Goal: Information Seeking & Learning: Learn about a topic

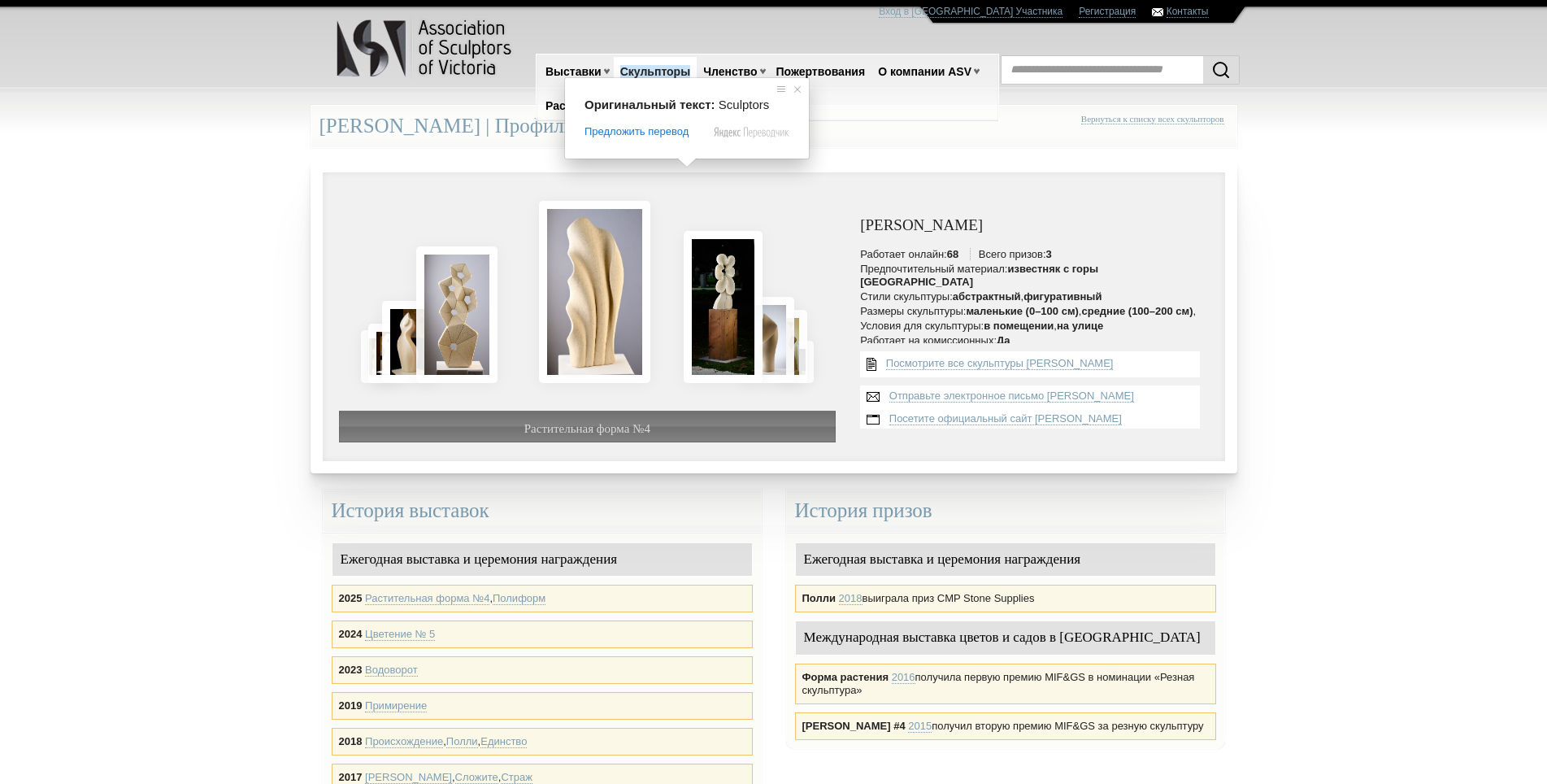
click at [674, 72] on ya-tr-span "Скульпторы" at bounding box center [655, 70] width 70 height 13
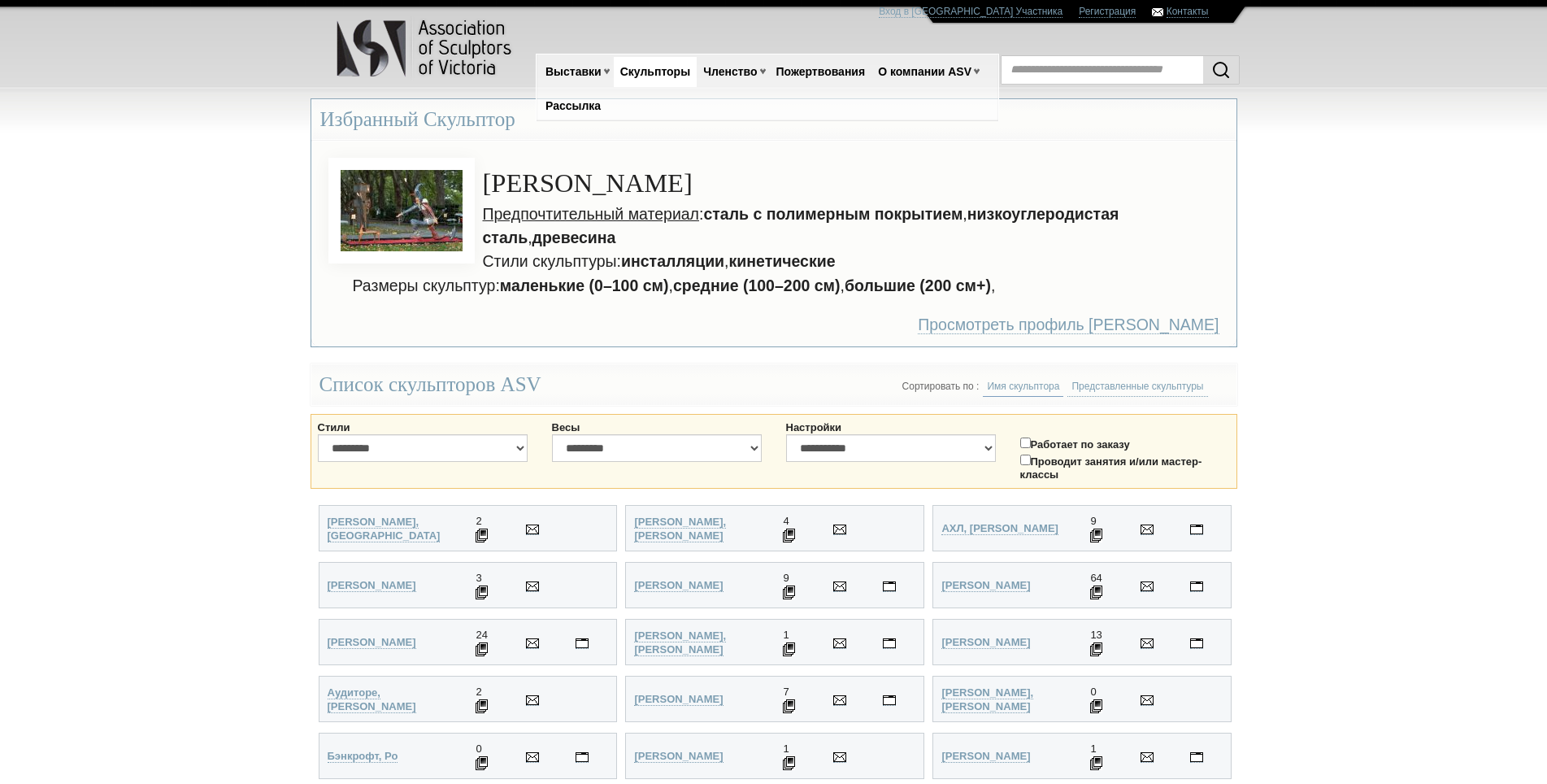
scroll to position [687, 0]
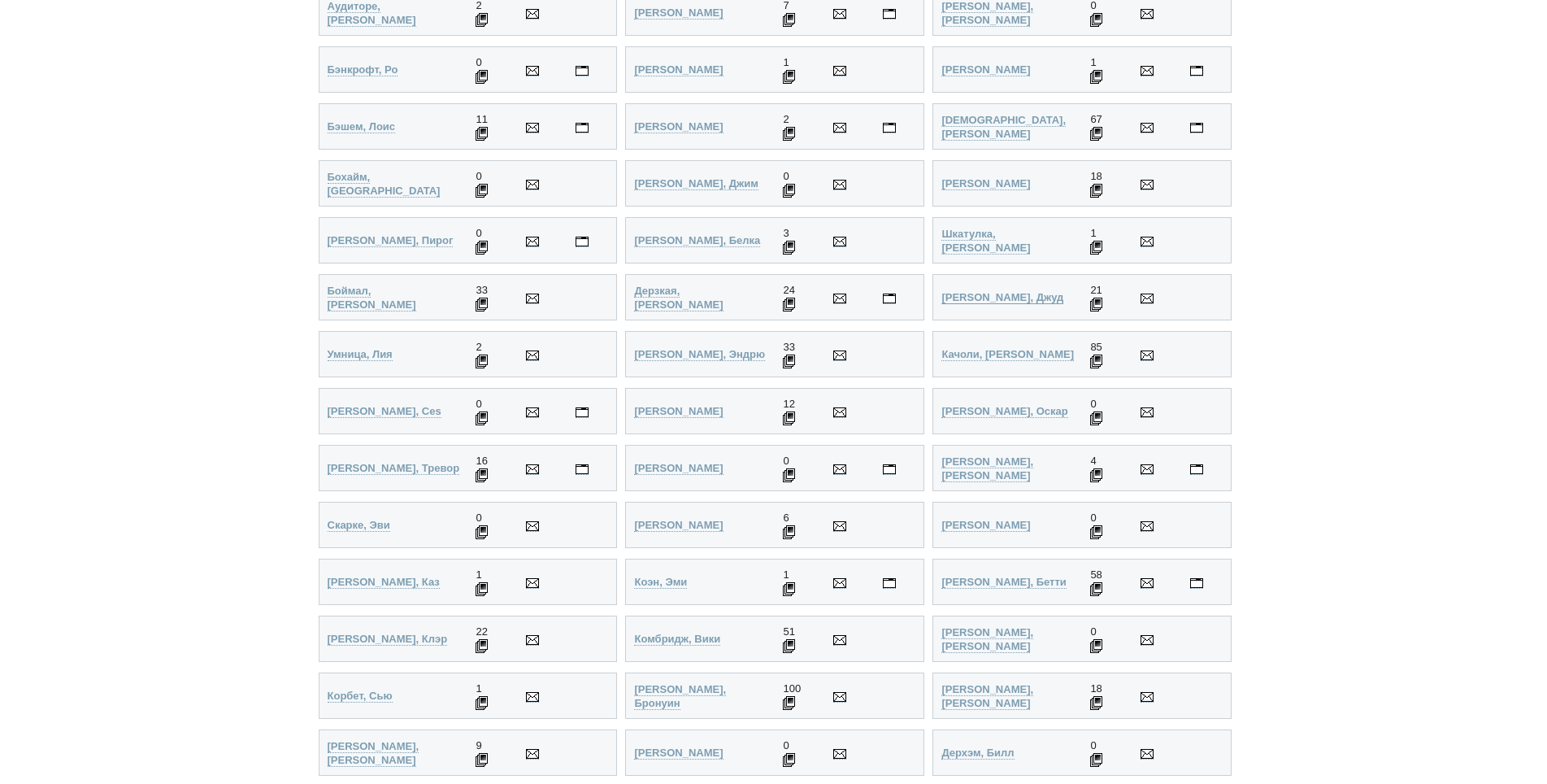
click at [1038, 300] on ya-tr-span "Бриджес-Талл, Джуд" at bounding box center [1002, 297] width 122 height 13
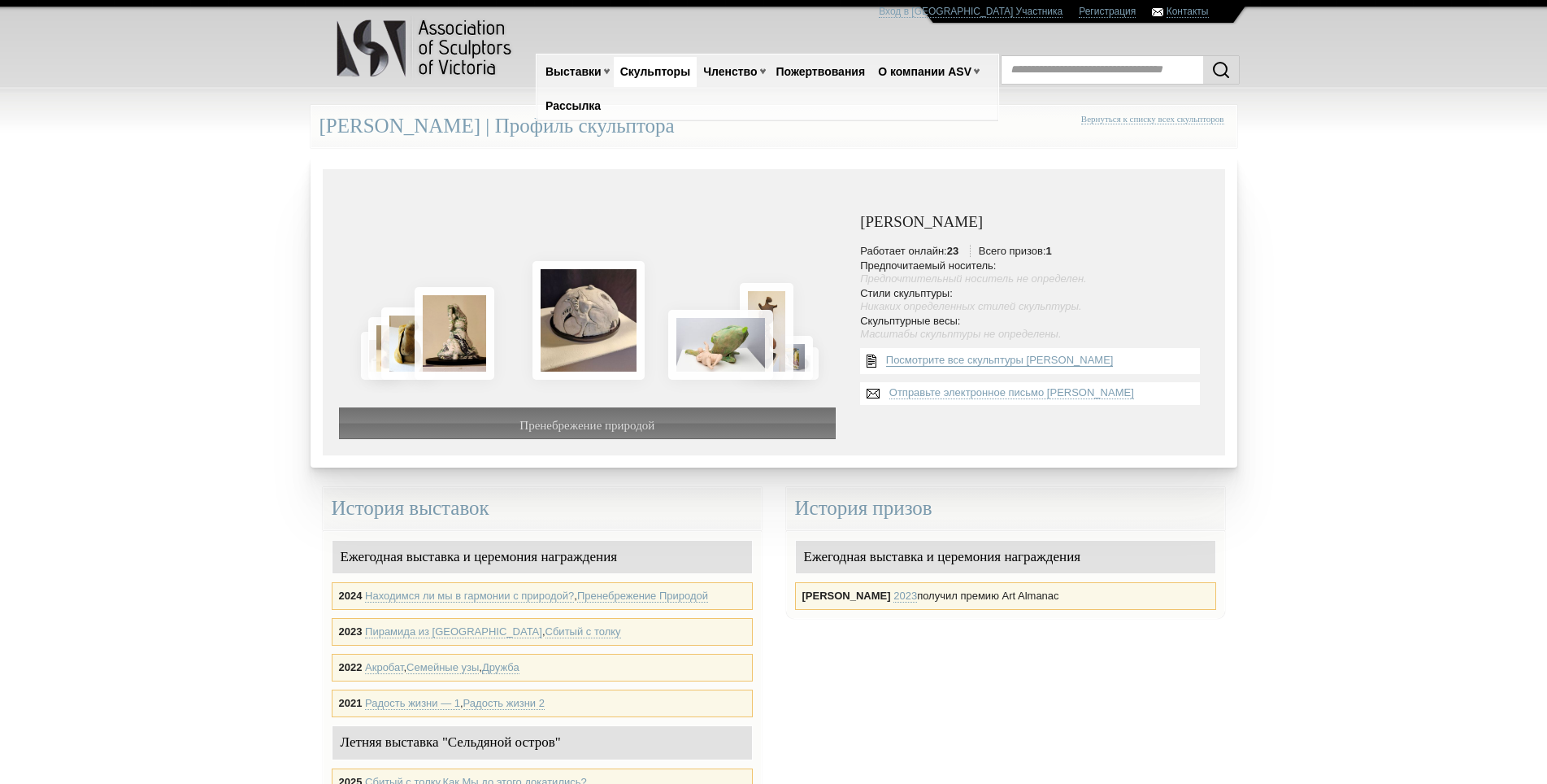
click at [1045, 365] on ya-tr-span "Посмотрите все скульптуры Джуда Бриджеса-Талла" at bounding box center [1000, 360] width 228 height 13
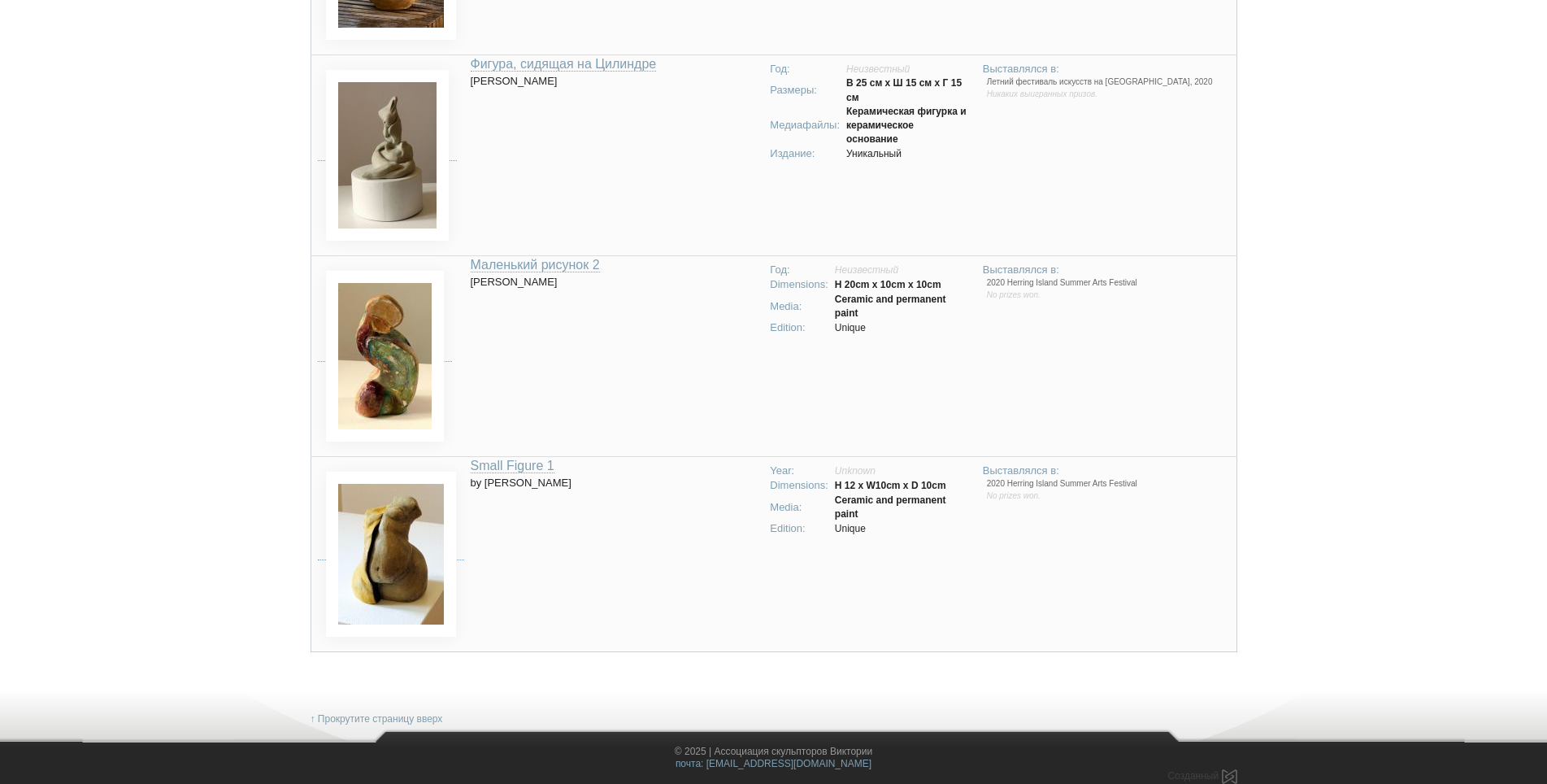
scroll to position [3610, 0]
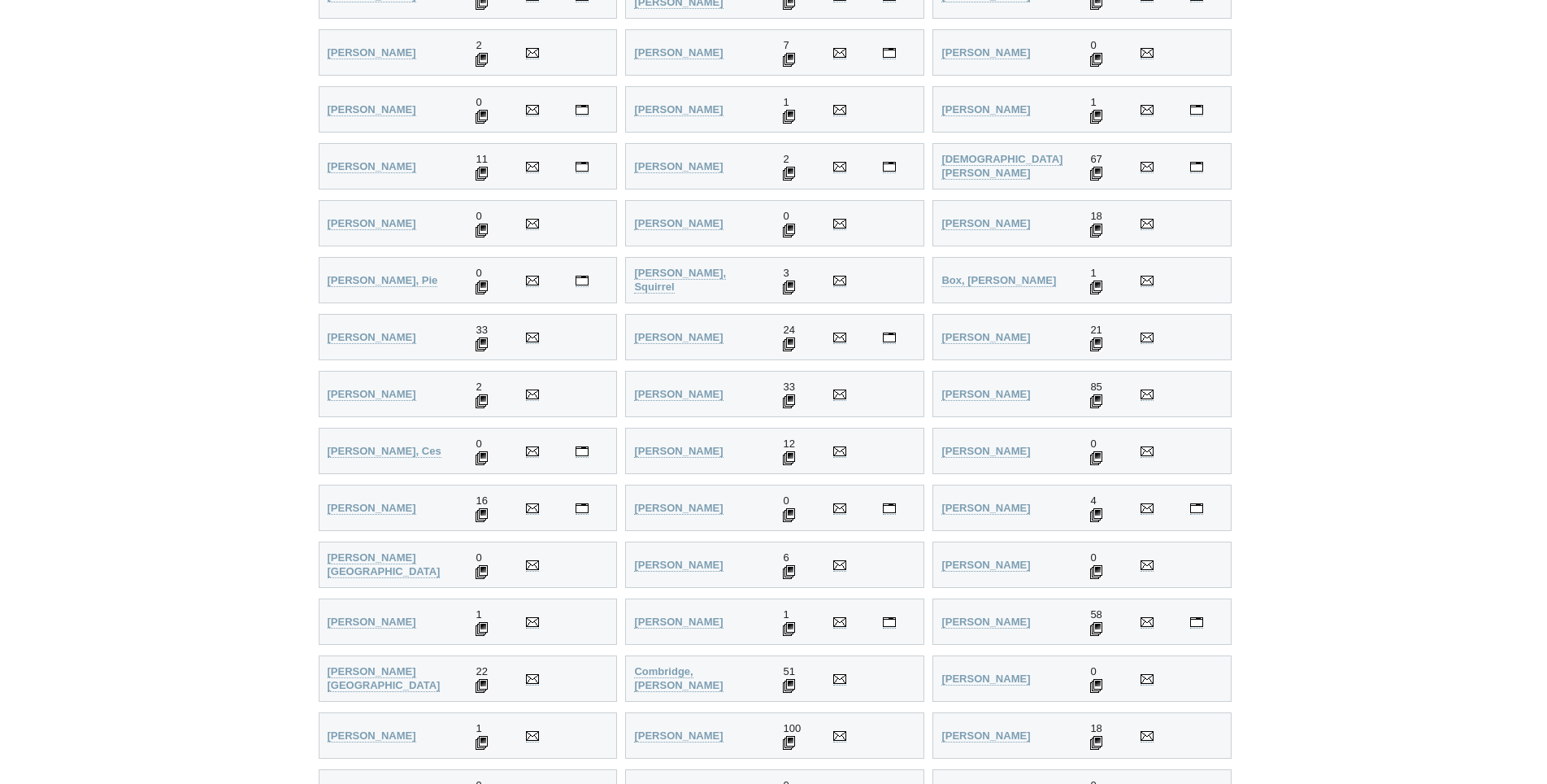
scroll to position [699, 0]
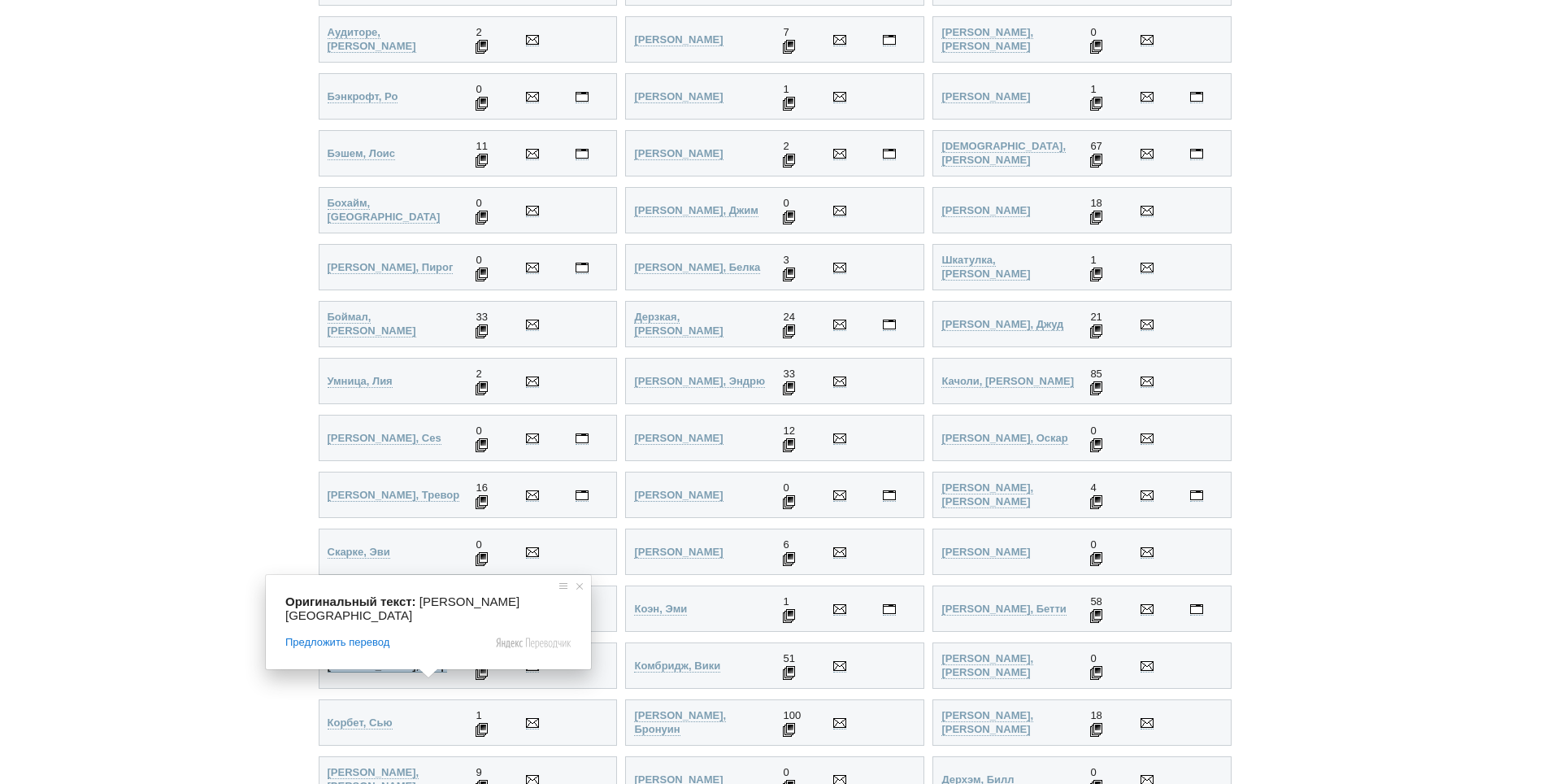
click at [355, 665] on ya-tr-span "Коллинз, Клэр" at bounding box center [388, 665] width 121 height 13
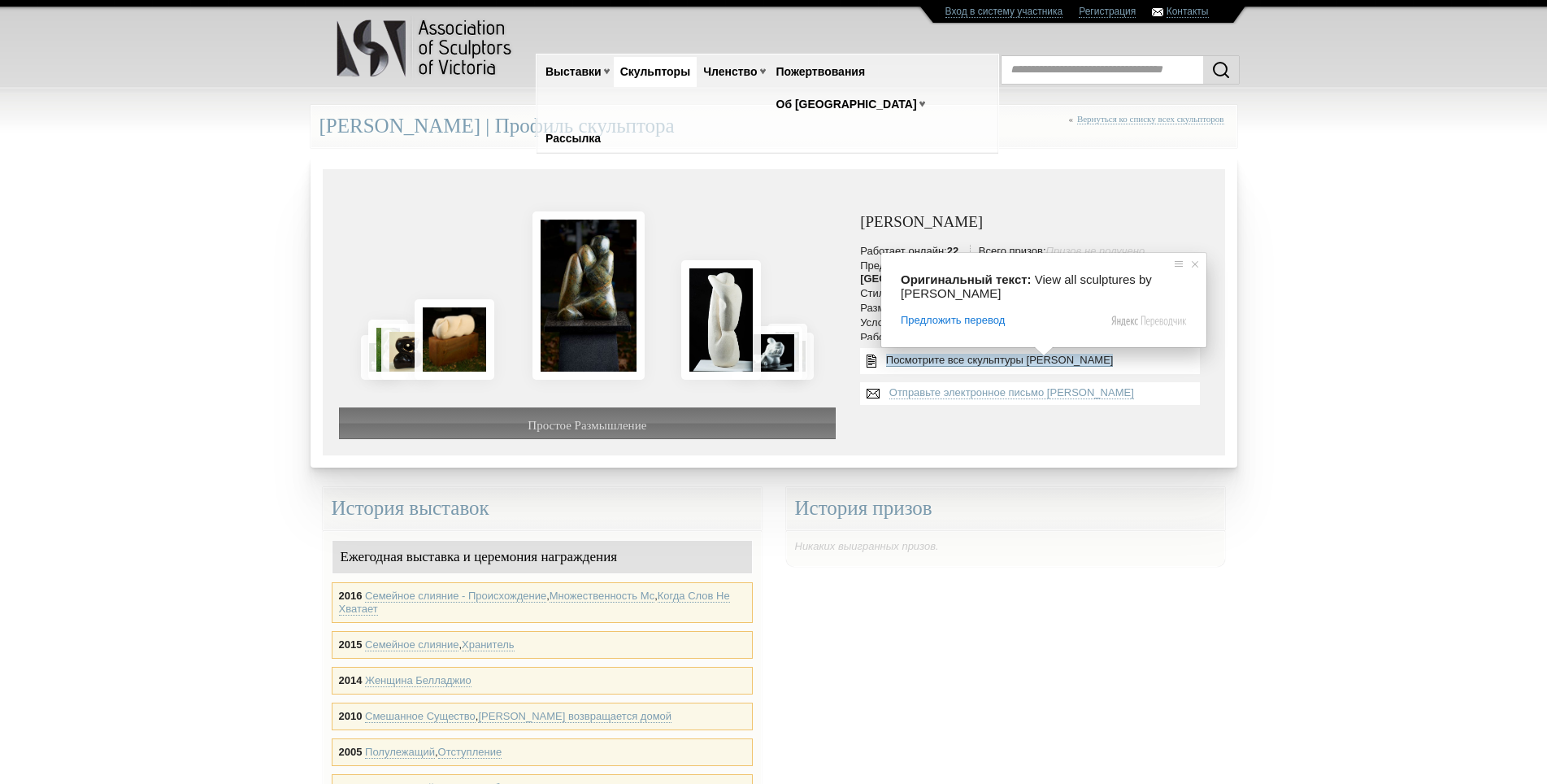
click at [1024, 362] on ya-tr-span "Посмотрите все скульптуры Клэр Коллинз" at bounding box center [1000, 360] width 228 height 13
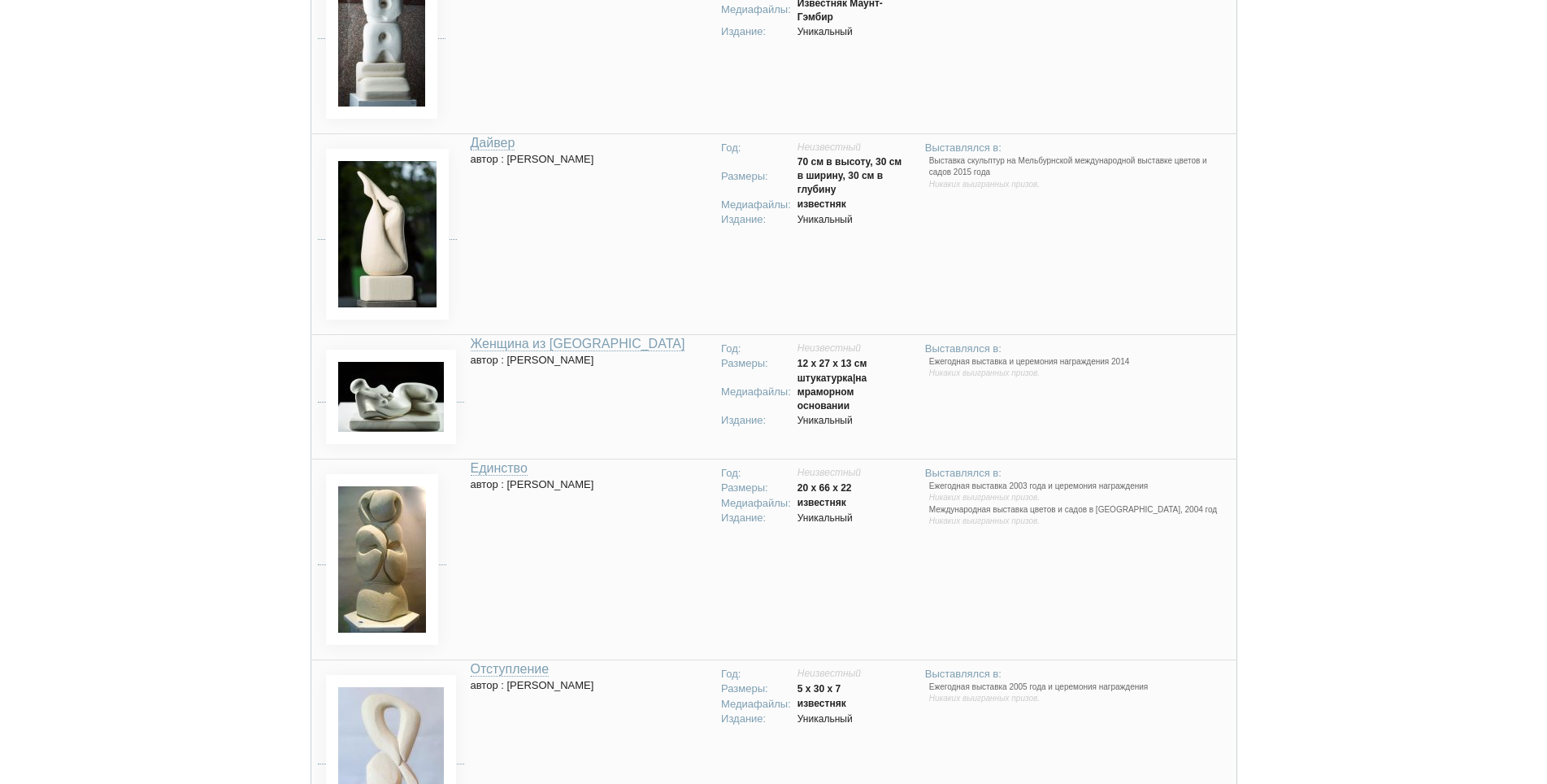
scroll to position [2033, 0]
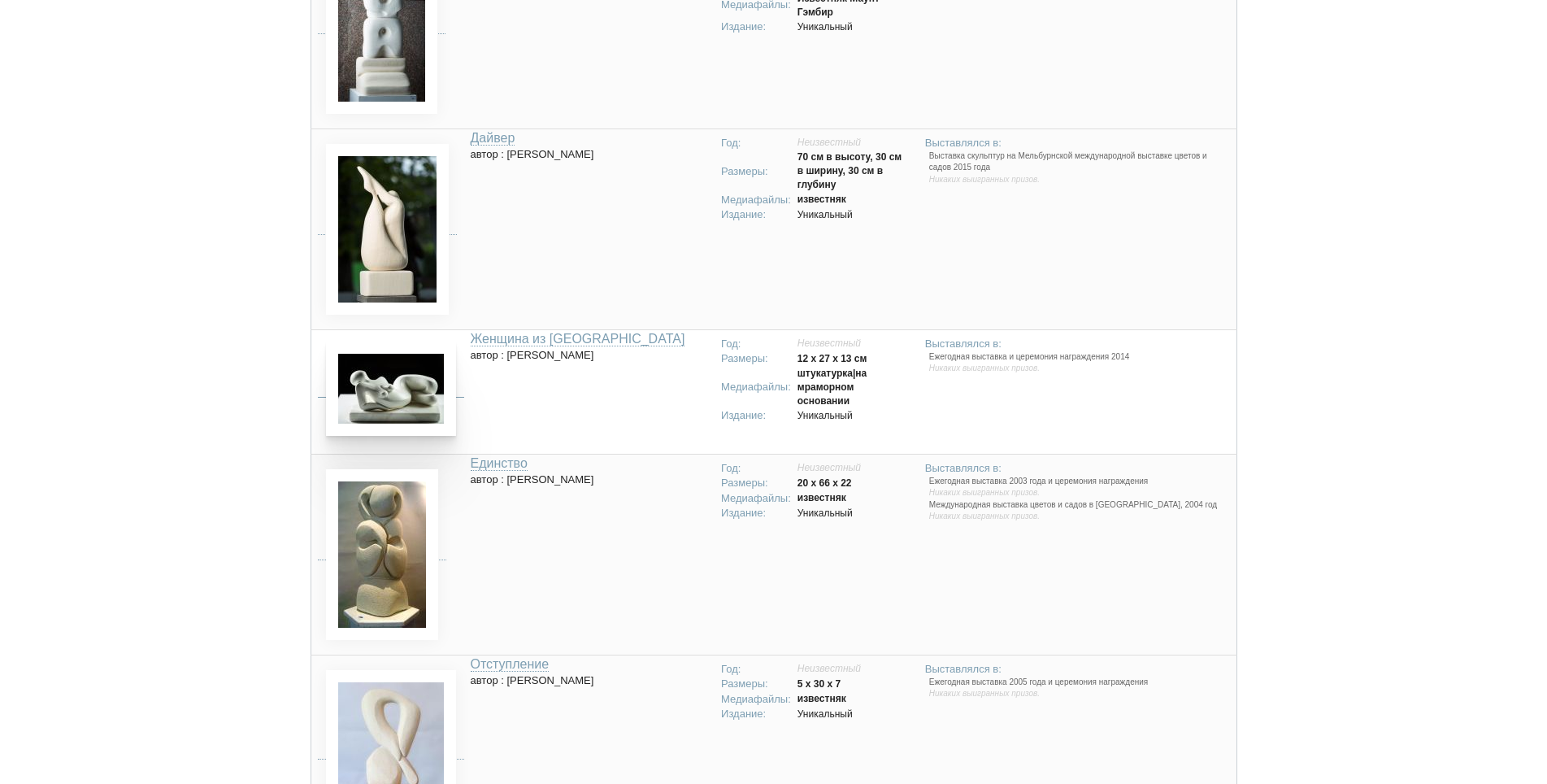
click at [412, 395] on img at bounding box center [391, 389] width 130 height 95
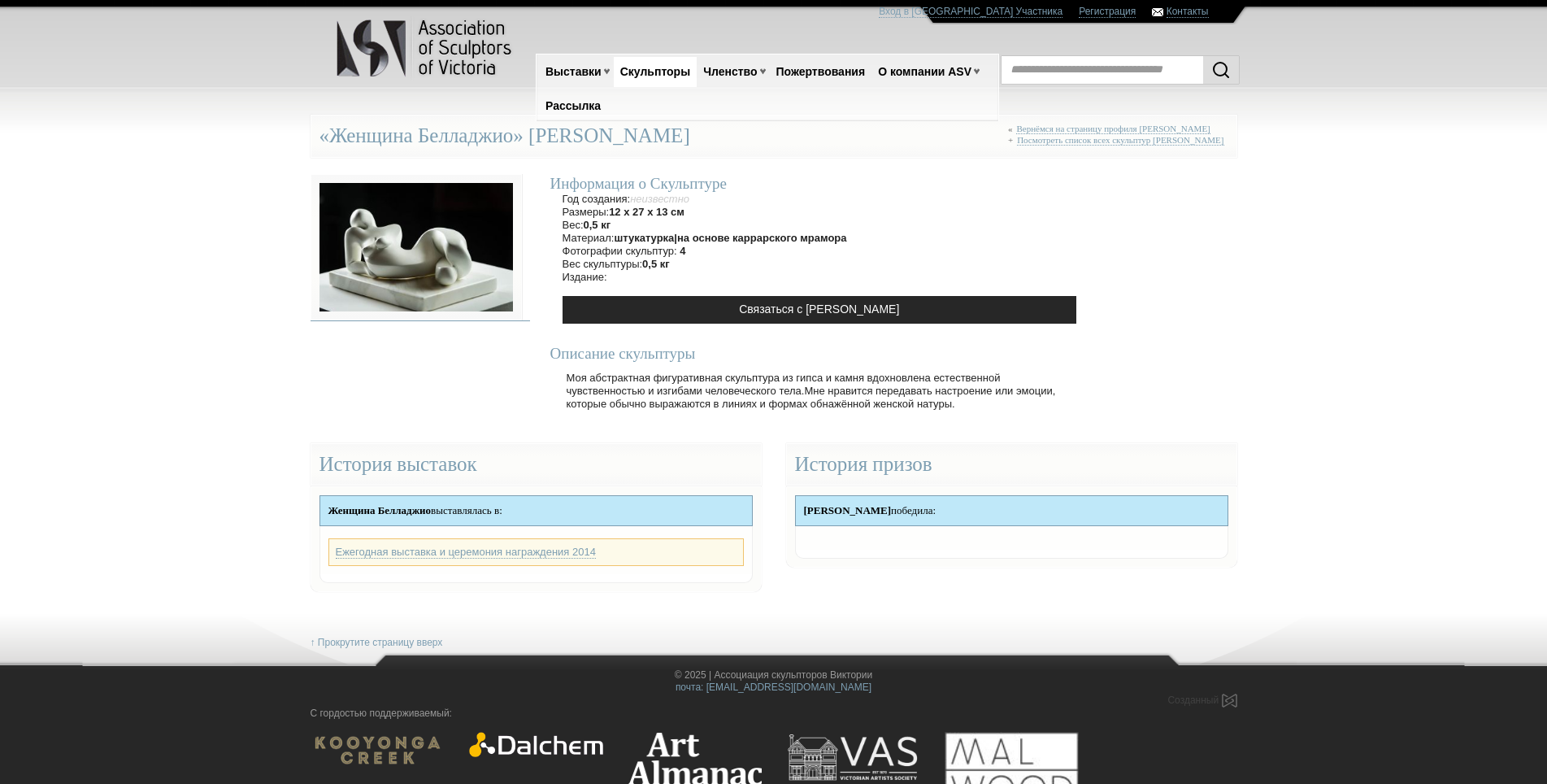
click at [436, 262] on img at bounding box center [416, 247] width 211 height 147
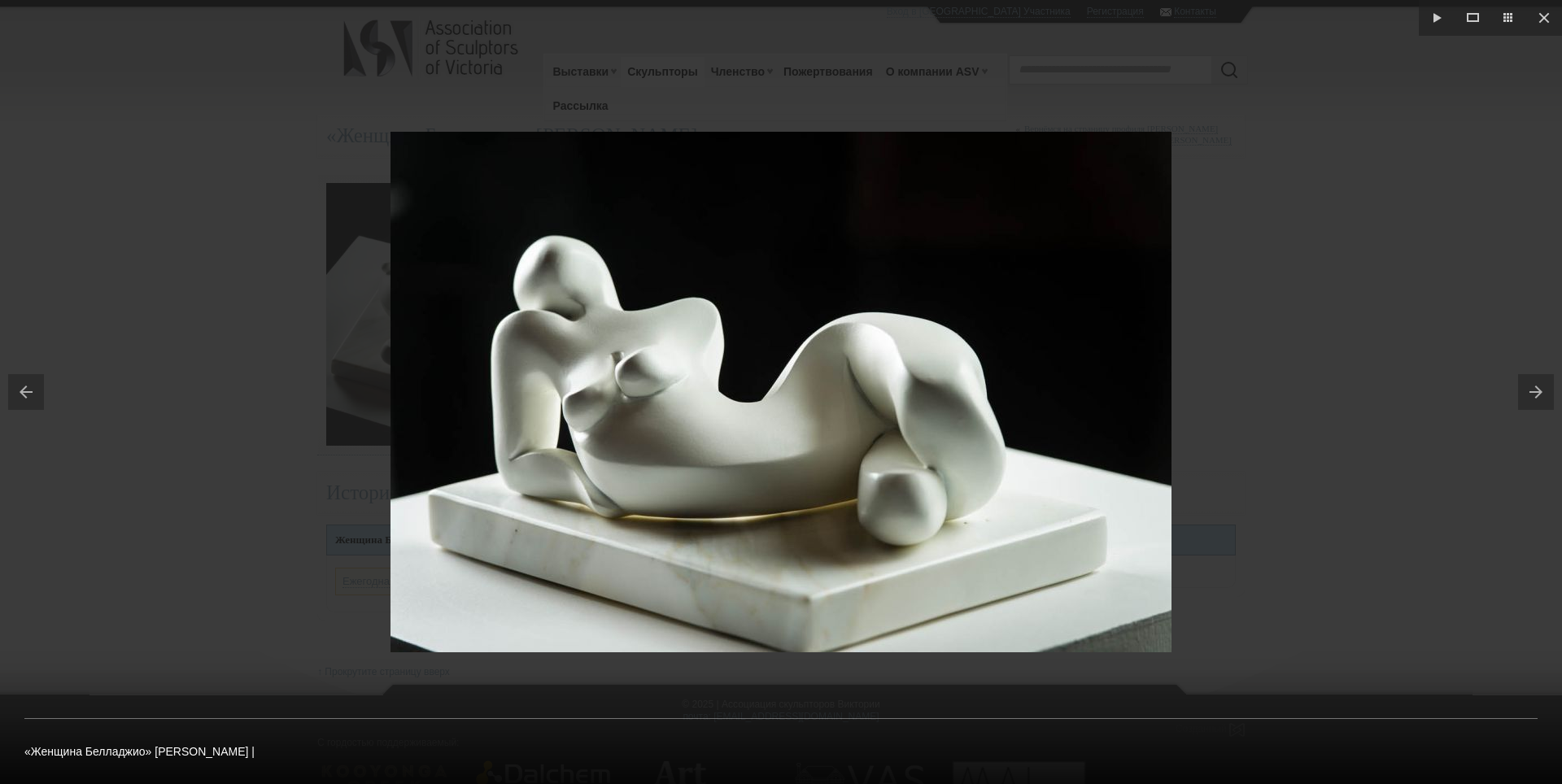
click at [467, 642] on img at bounding box center [781, 392] width 781 height 521
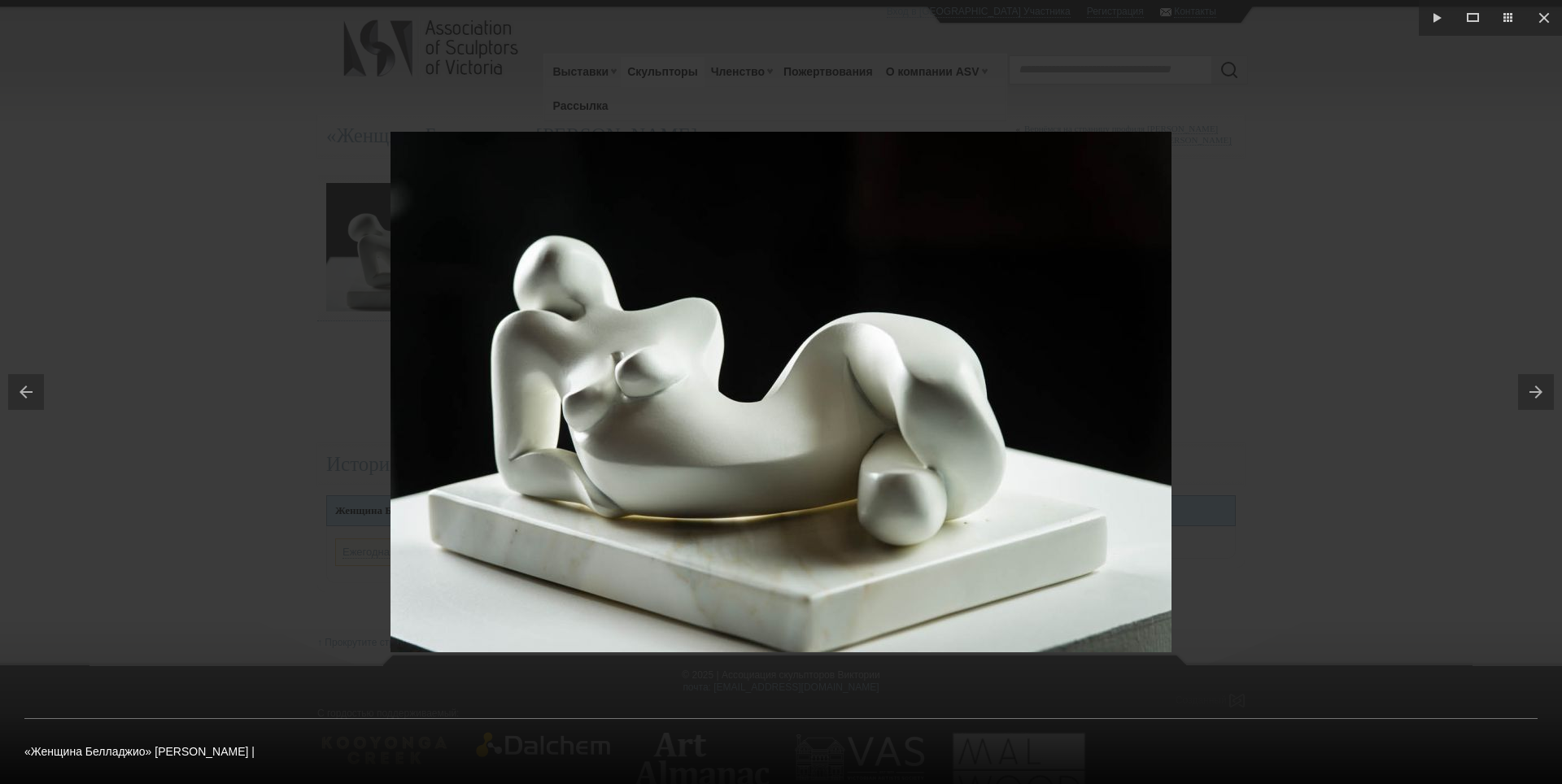
click at [466, 631] on img at bounding box center [781, 392] width 781 height 521
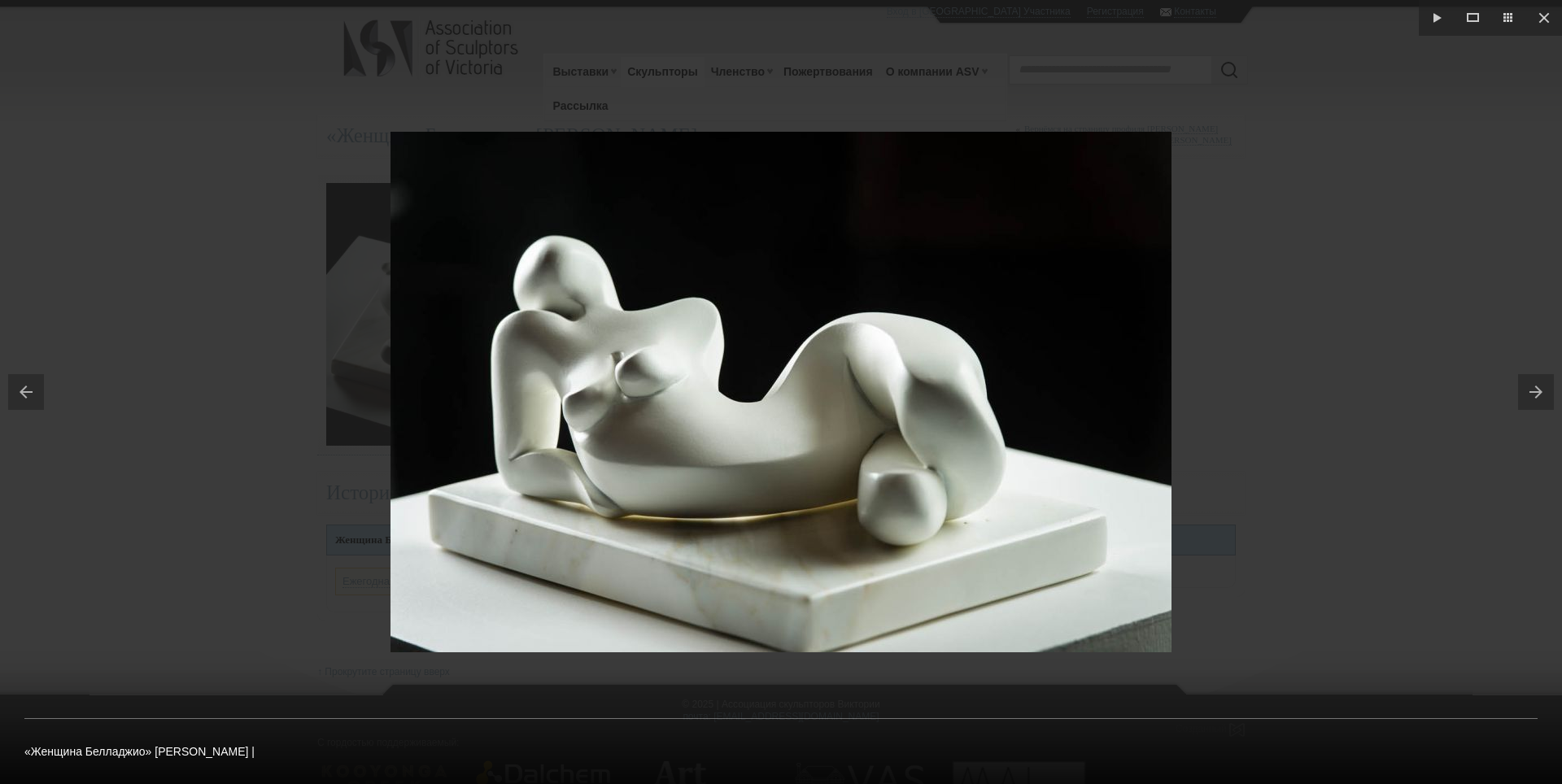
click at [1543, 389] on button at bounding box center [1540, 392] width 44 height 81
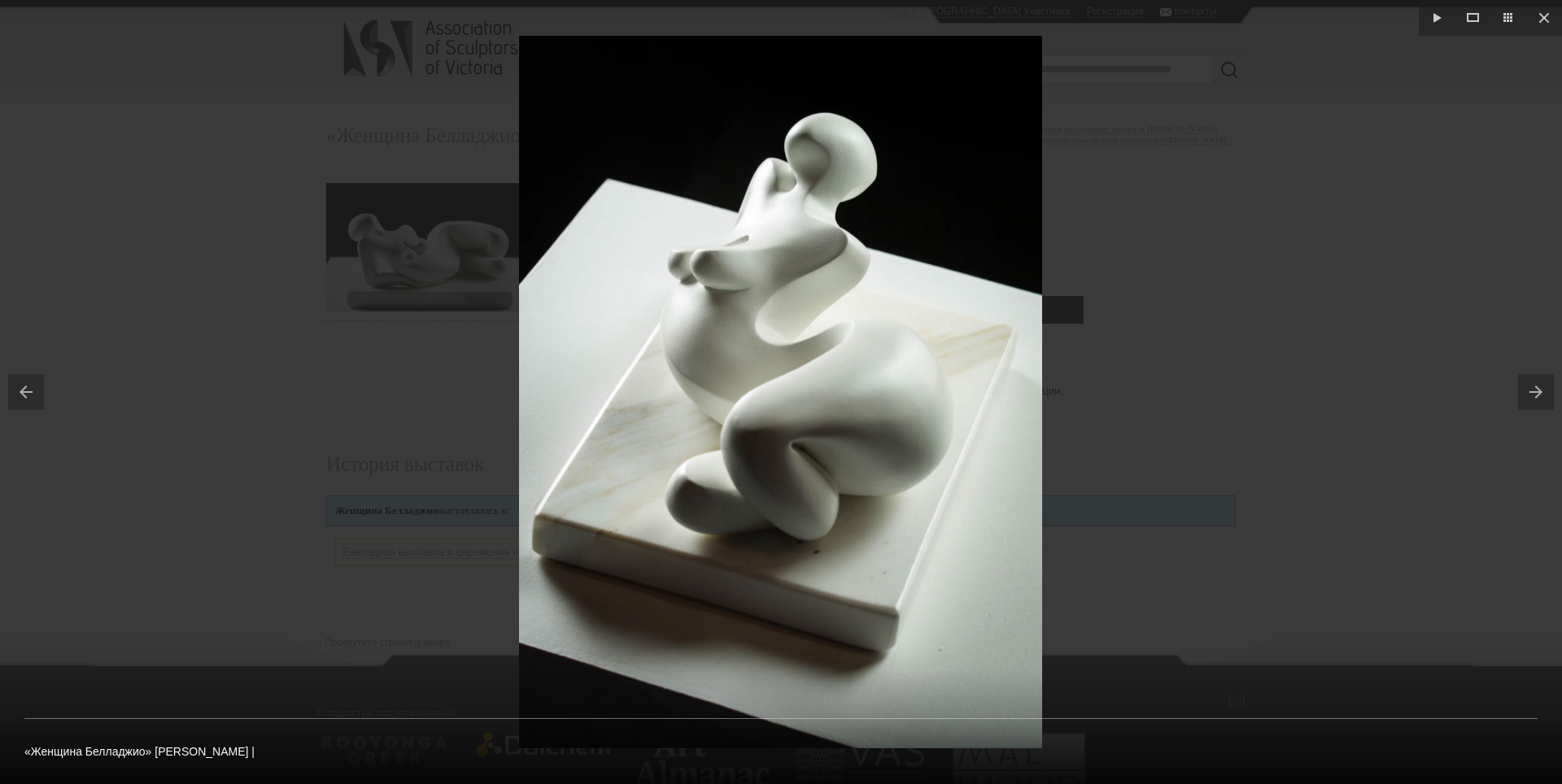
click at [593, 726] on img at bounding box center [781, 392] width 523 height 713
click at [1534, 388] on button at bounding box center [1540, 392] width 44 height 81
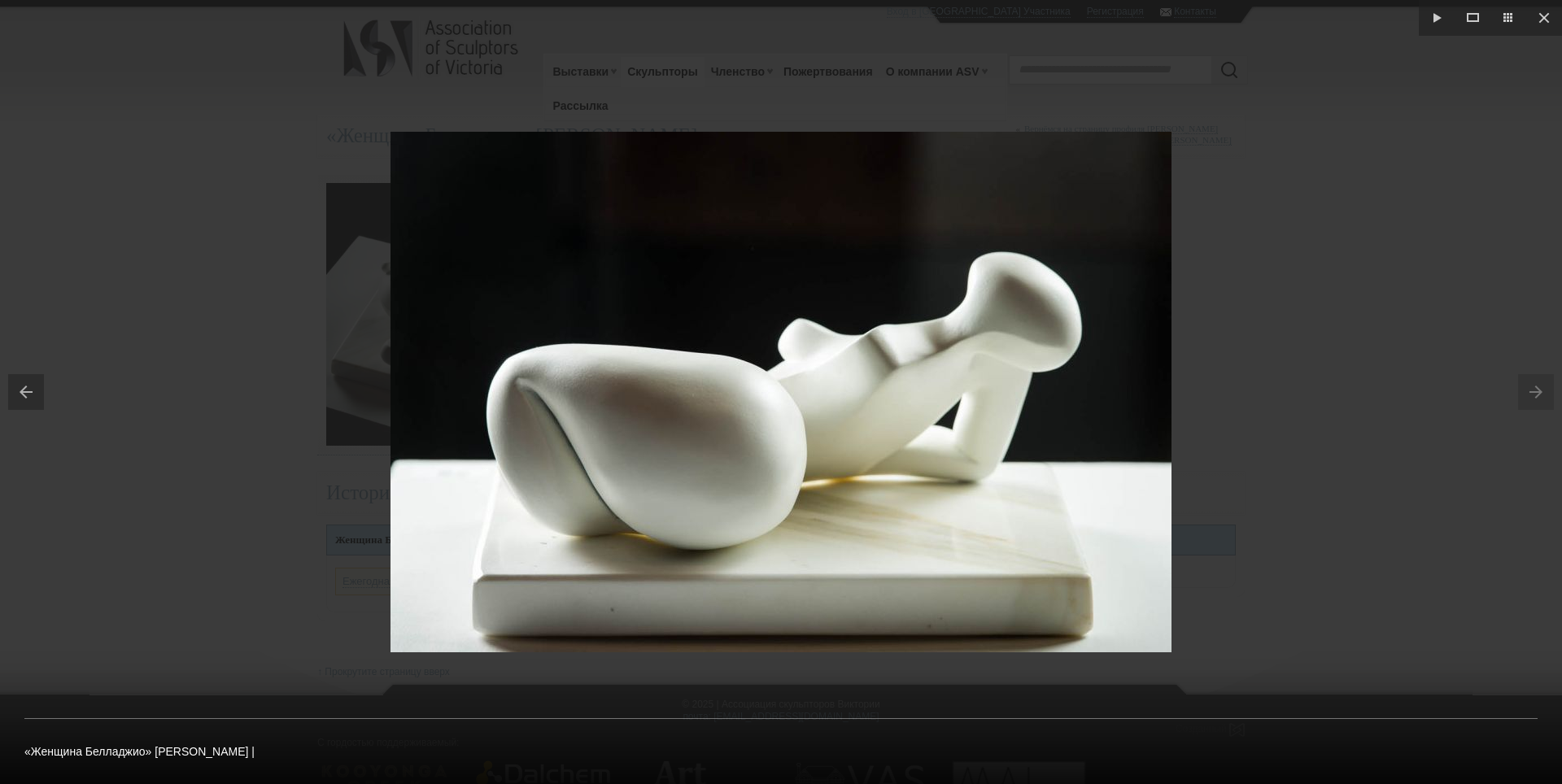
click at [29, 390] on button at bounding box center [22, 392] width 44 height 81
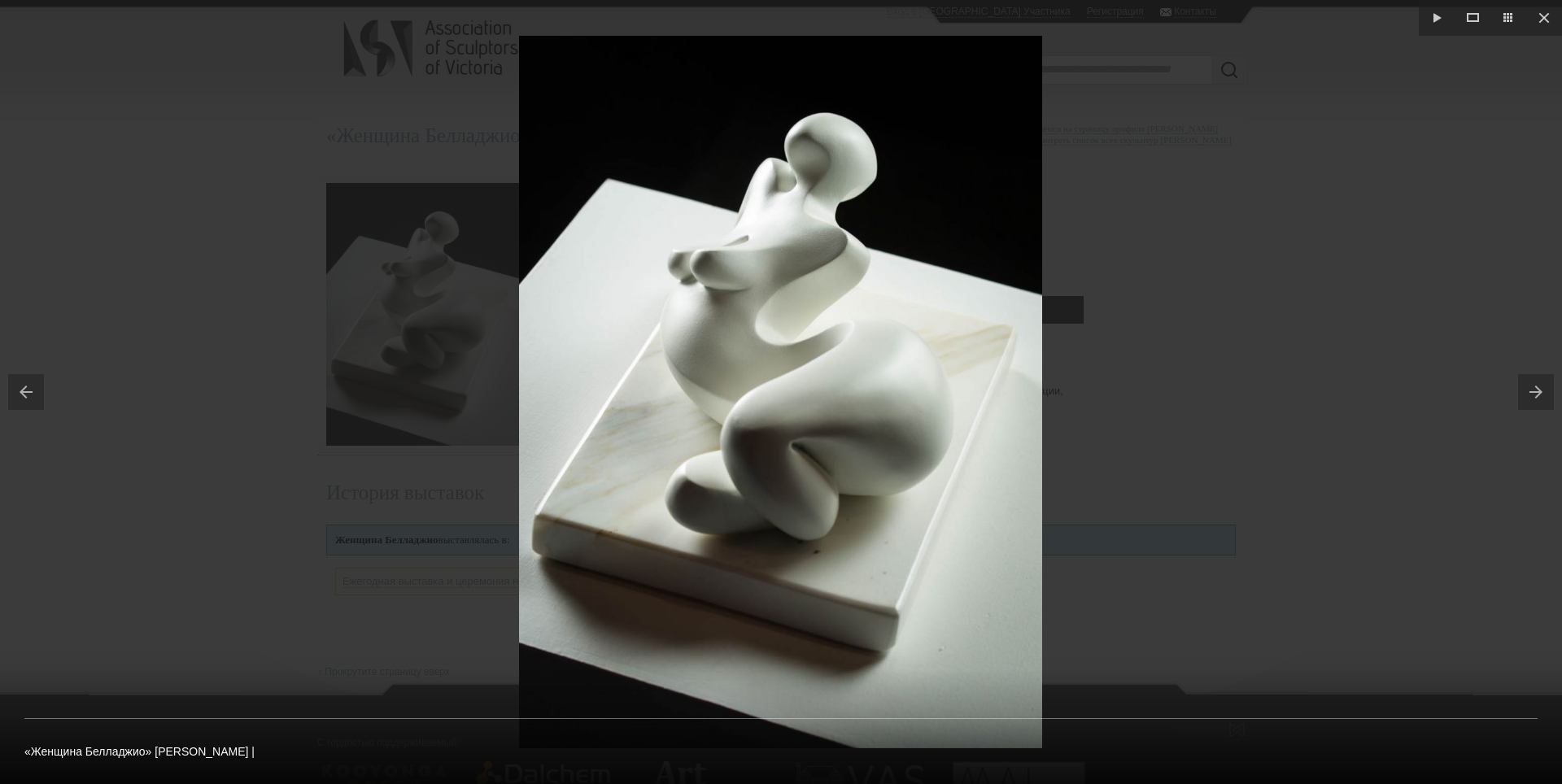
click at [29, 390] on button at bounding box center [22, 392] width 44 height 81
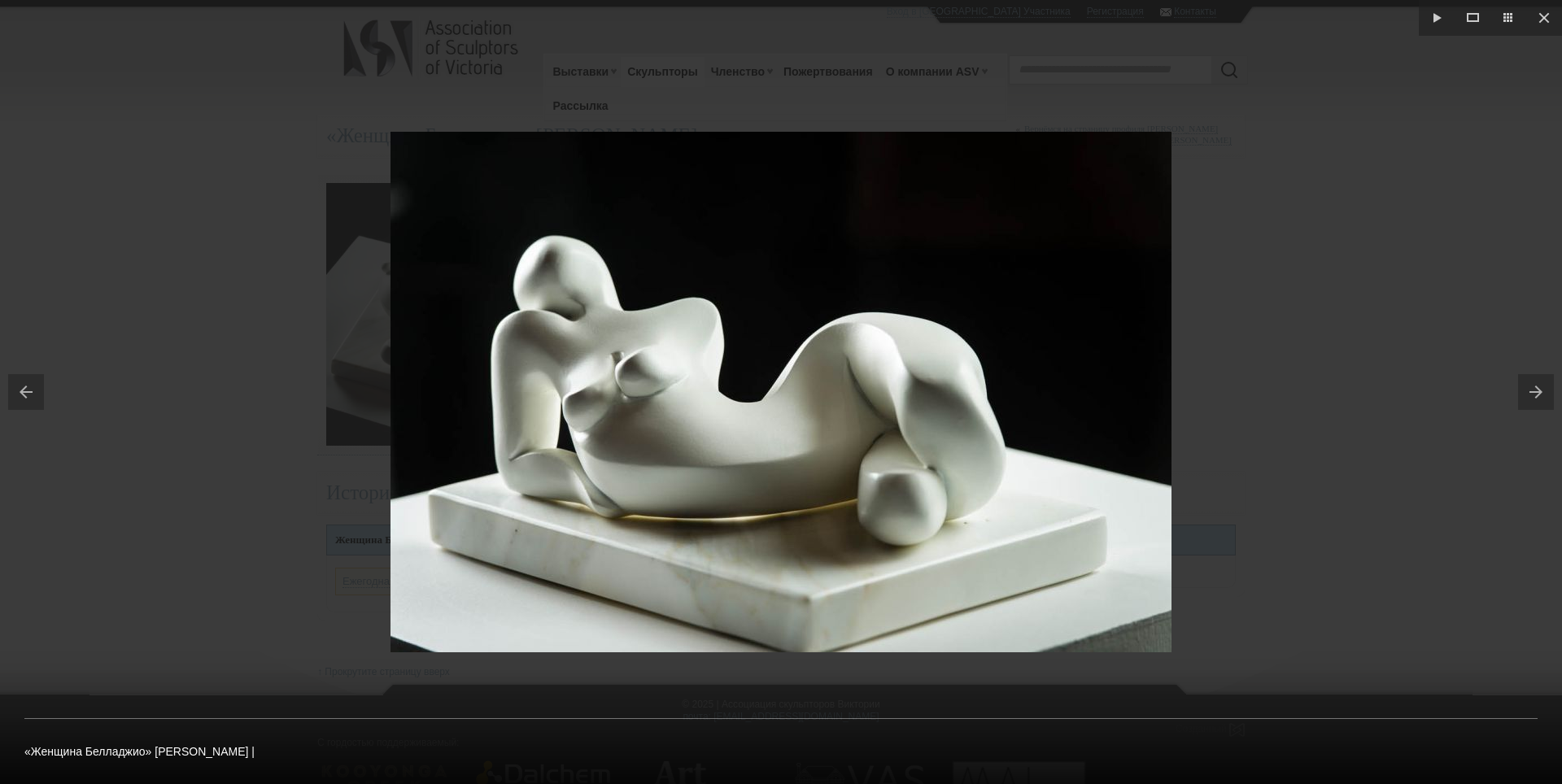
click at [29, 390] on button at bounding box center [22, 392] width 44 height 81
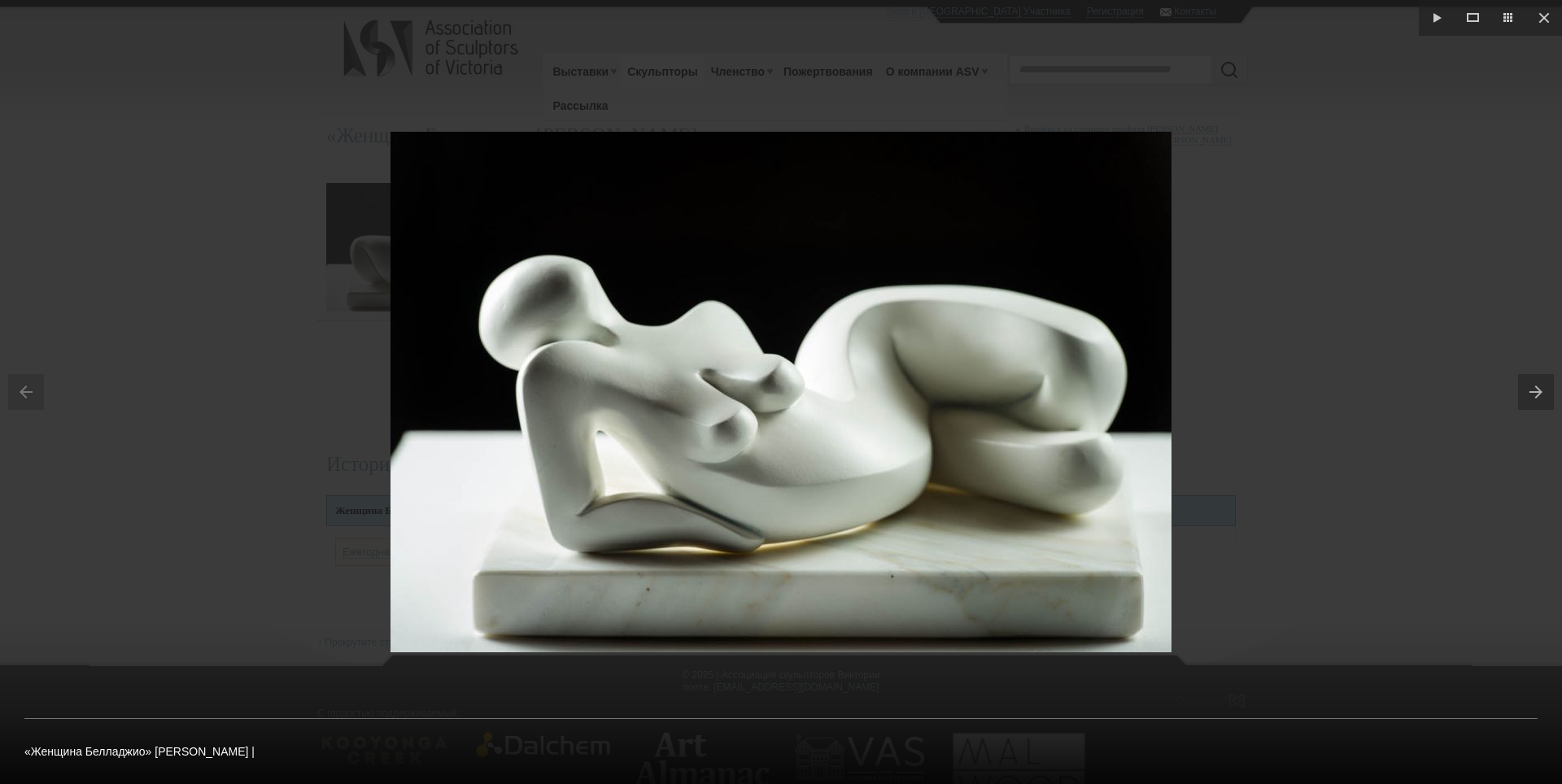
click at [464, 630] on img at bounding box center [781, 392] width 781 height 521
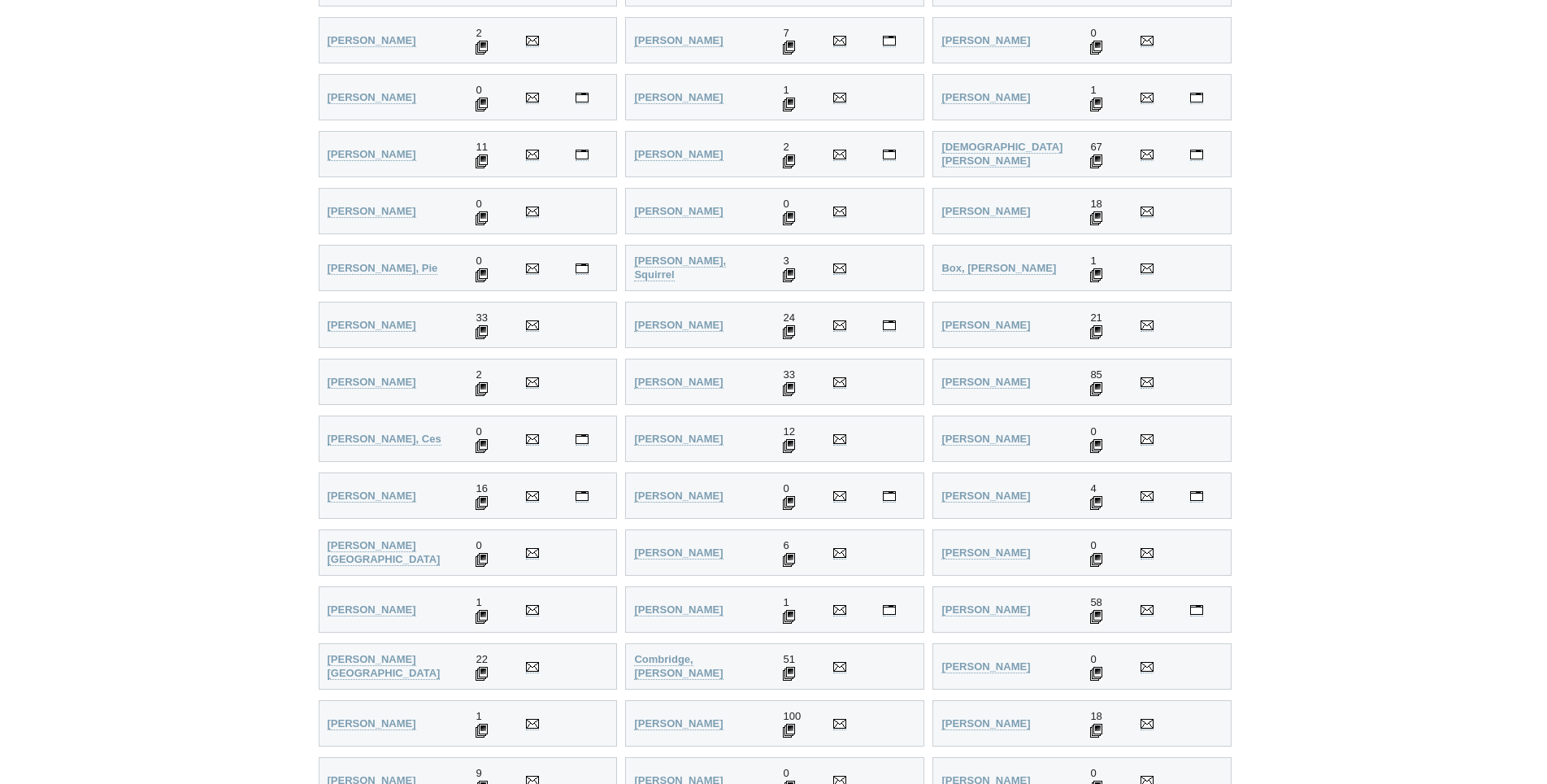
scroll to position [660, 0]
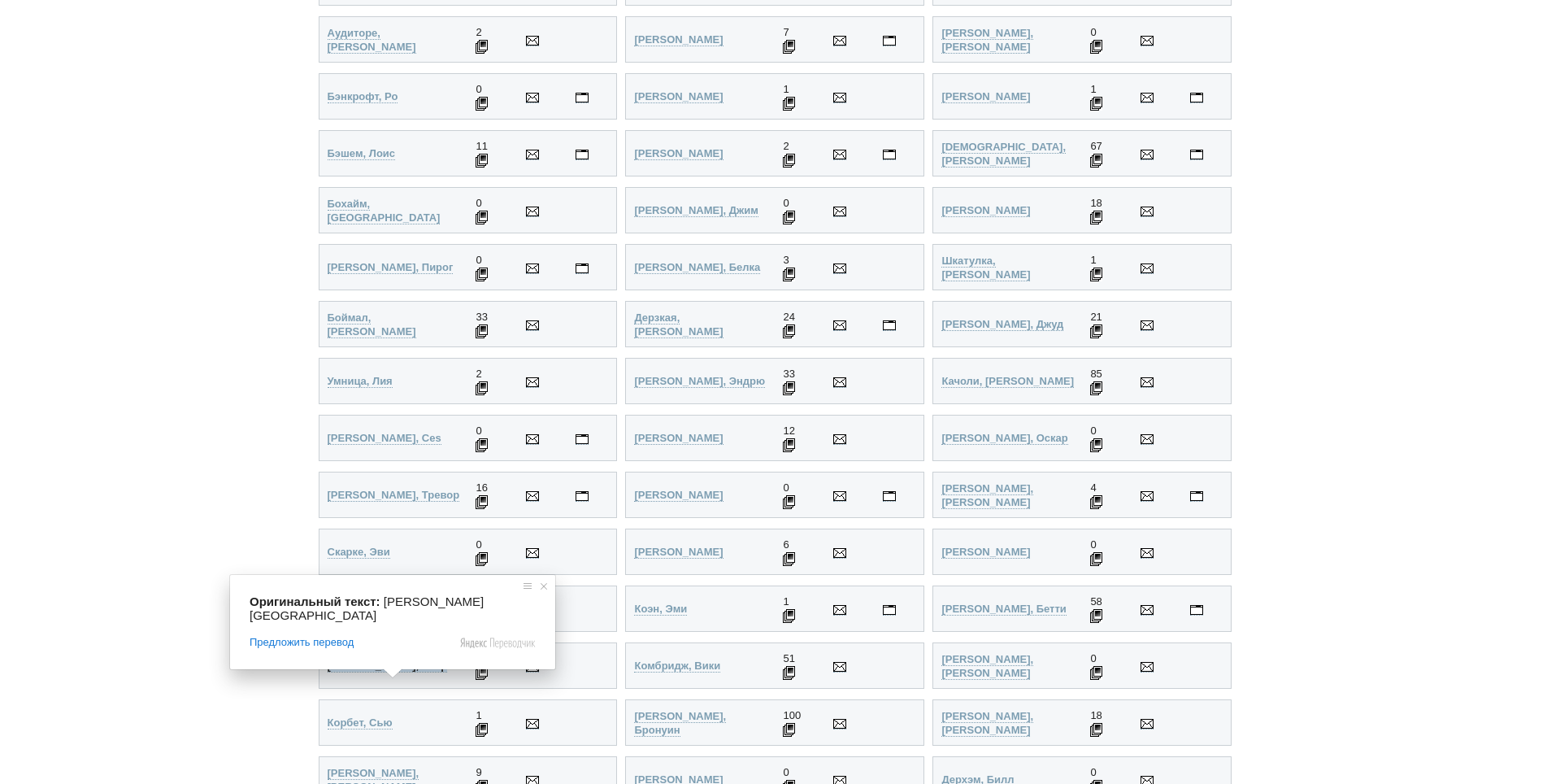
click at [382, 668] on span at bounding box center [393, 673] width 21 height 10
click at [366, 664] on ya-tr-span "Коллинз, Клэр" at bounding box center [388, 665] width 121 height 13
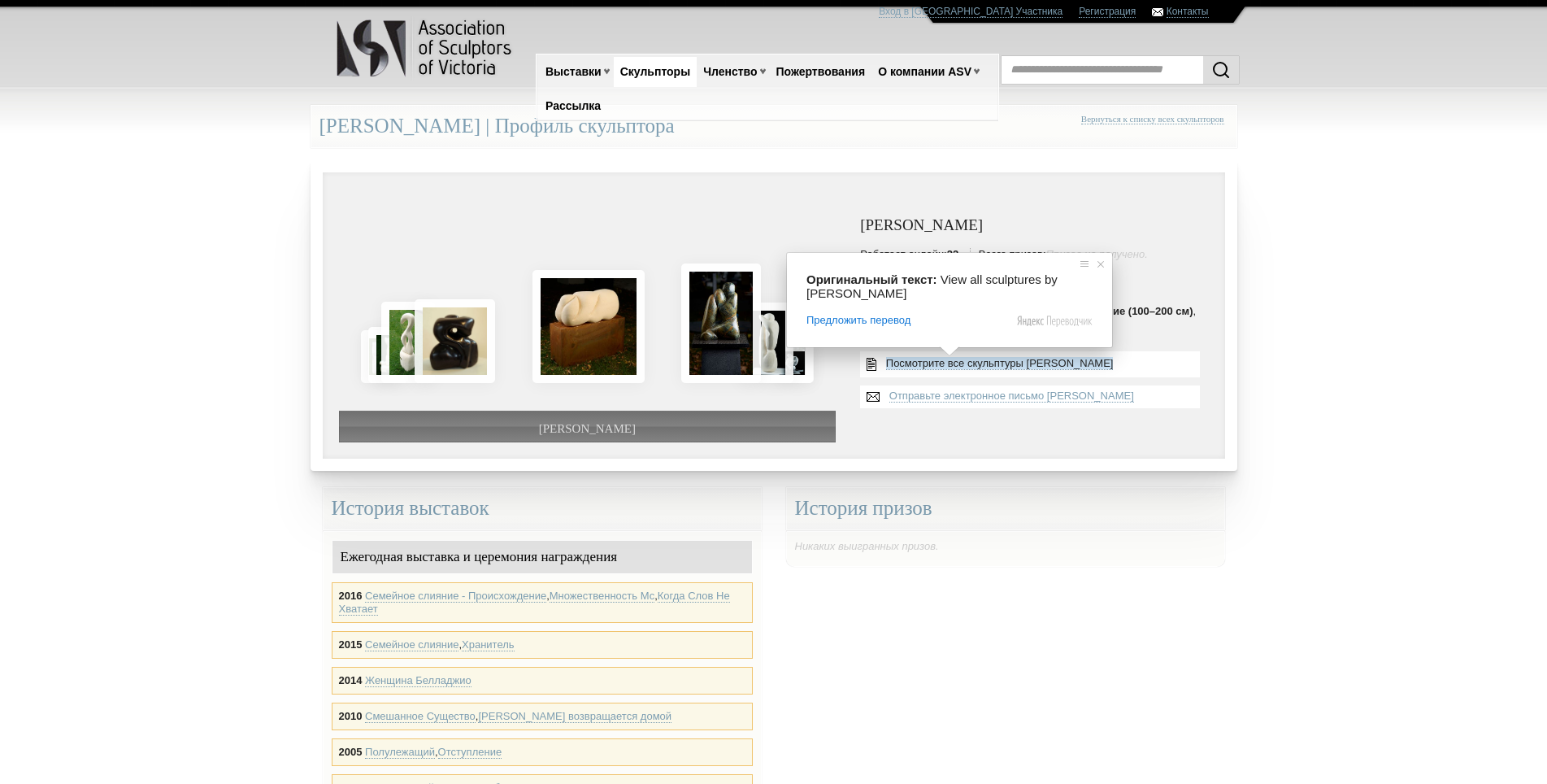
click at [951, 356] on span at bounding box center [950, 351] width 21 height 10
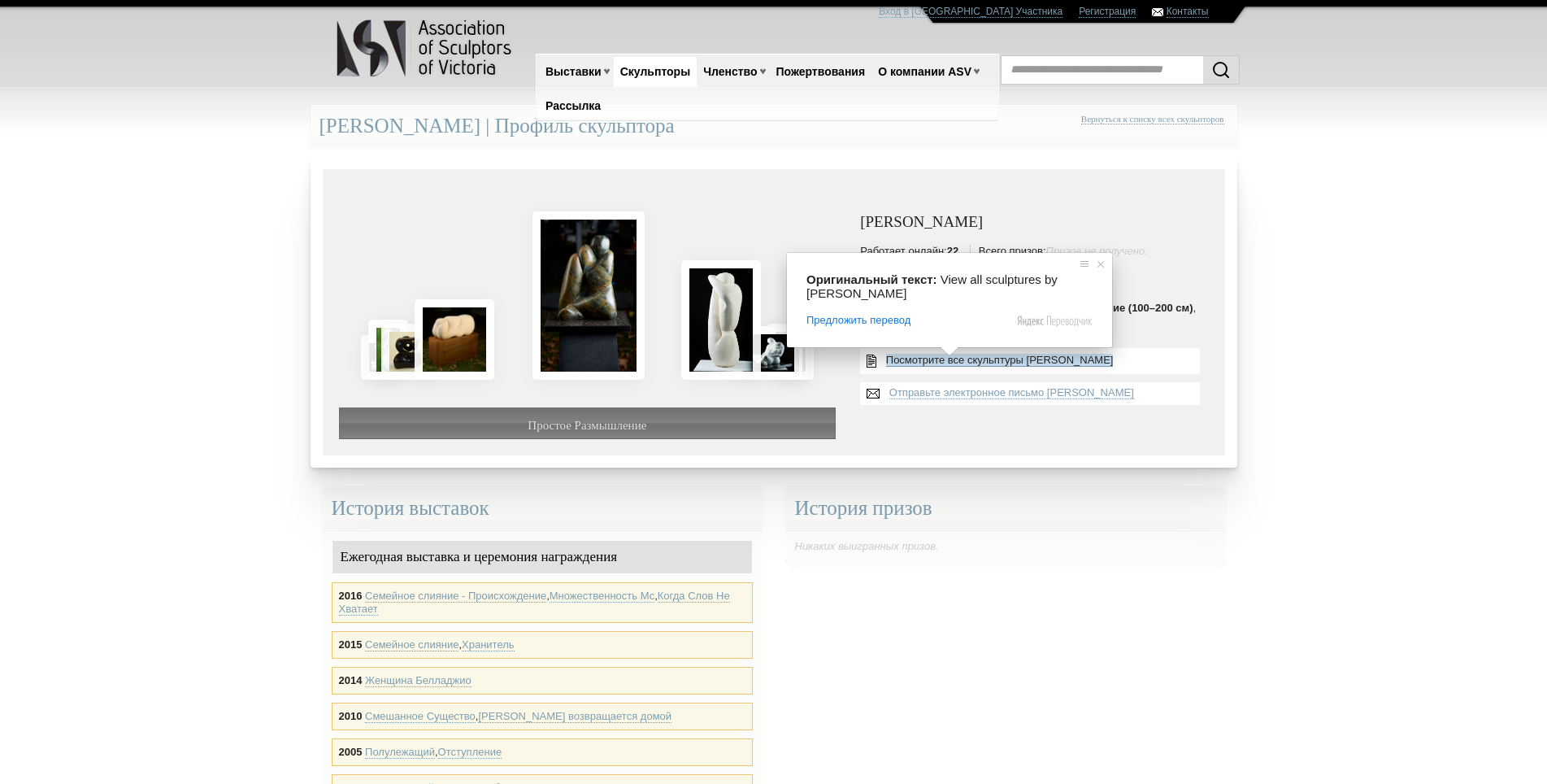
click at [1008, 361] on ya-tr-span "Посмотрите все скульптуры [PERSON_NAME]" at bounding box center [1000, 360] width 228 height 13
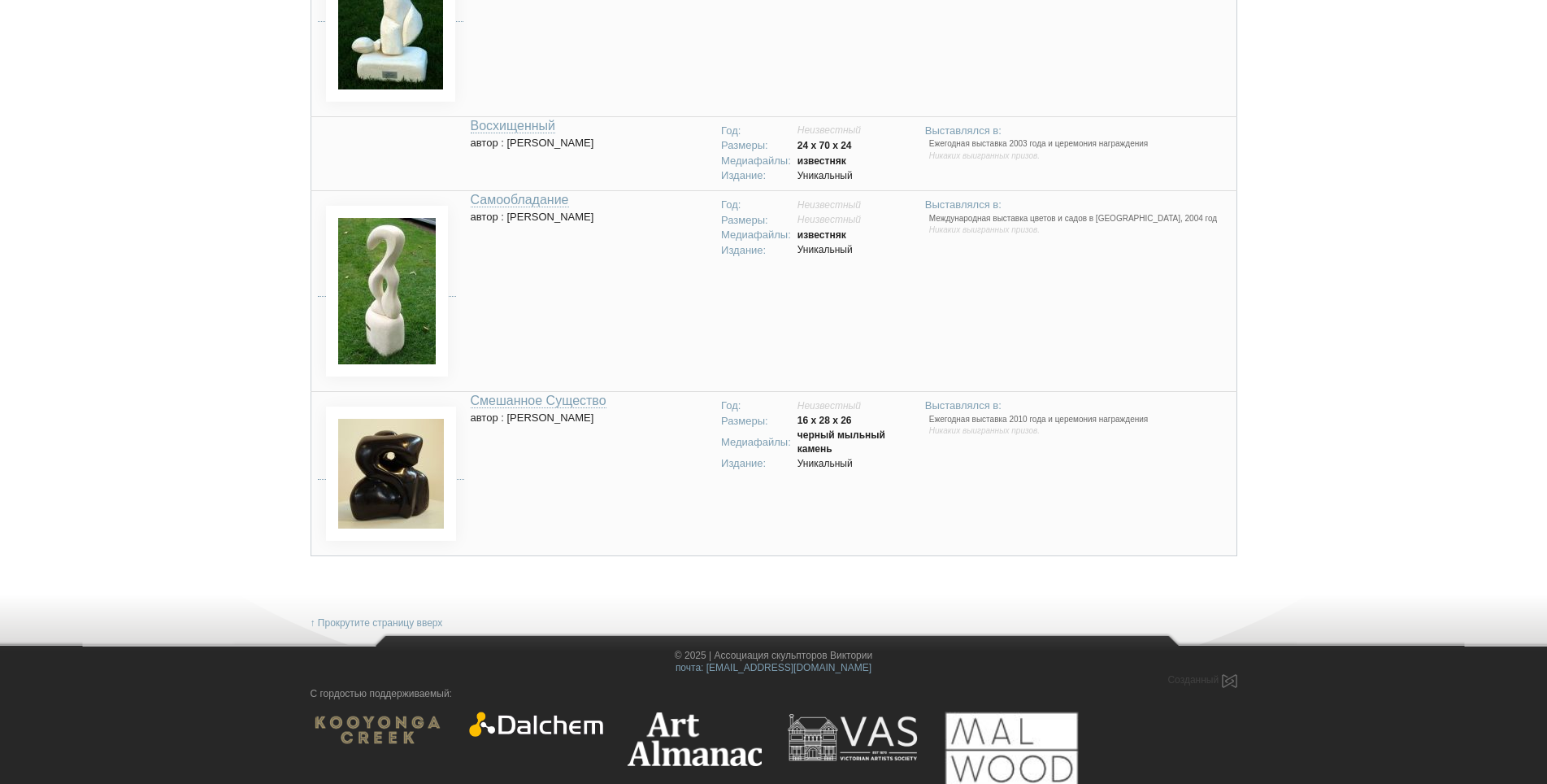
scroll to position [3763, 0]
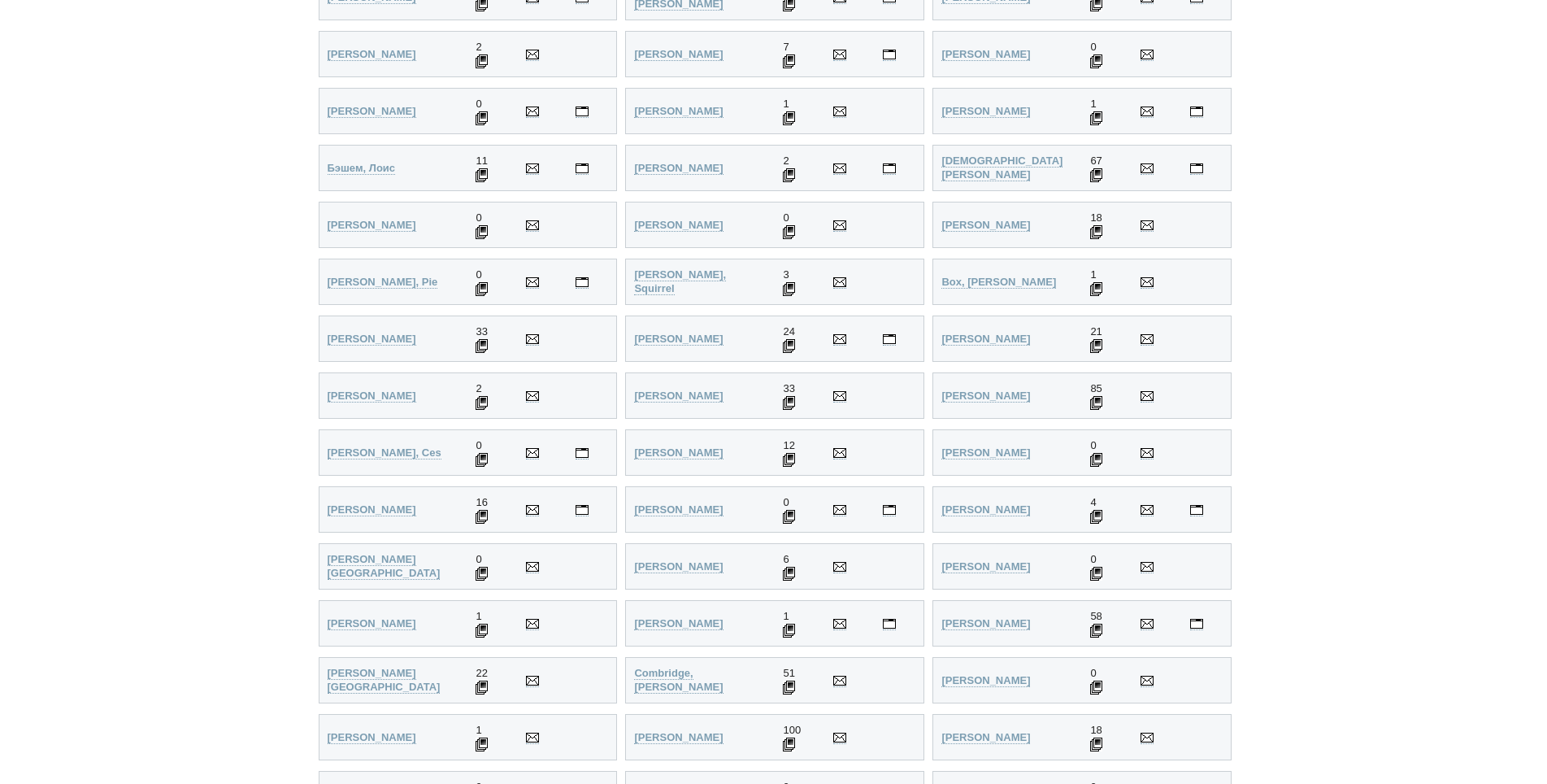
scroll to position [697, 0]
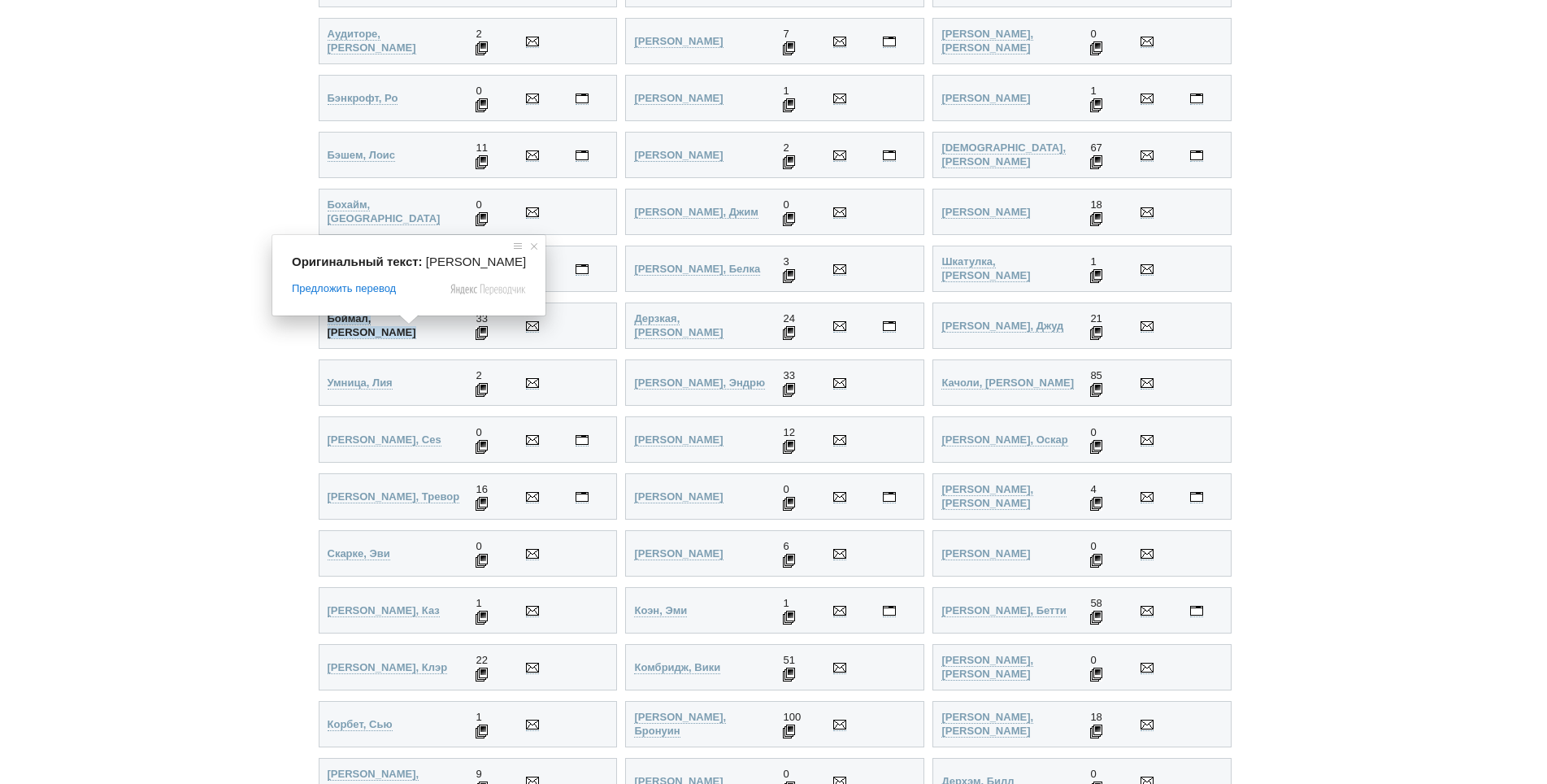
click at [398, 324] on span at bounding box center [409, 319] width 21 height 10
click at [357, 327] on ya-tr-span "Боймал, Рэйчел" at bounding box center [372, 325] width 89 height 26
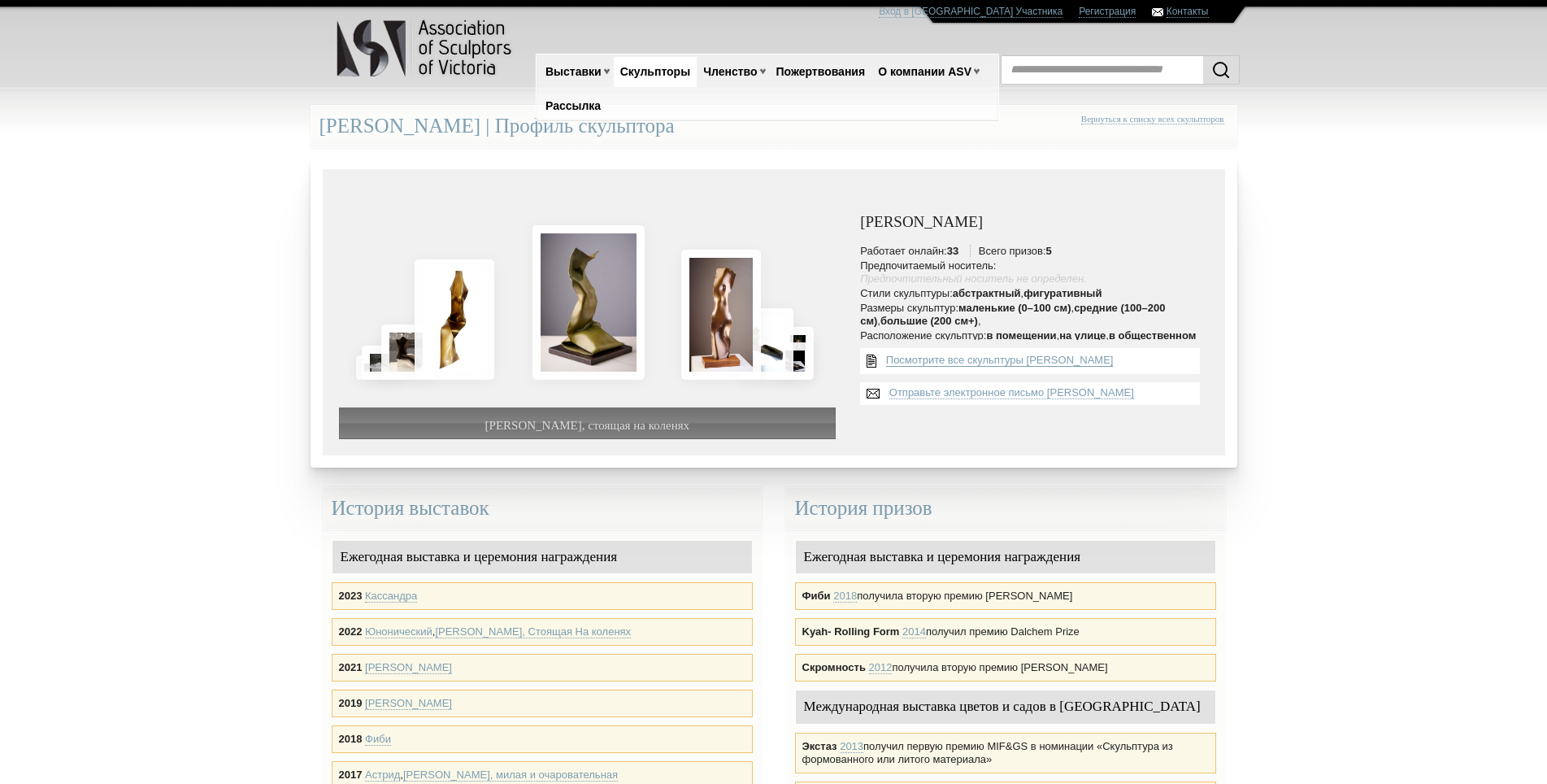
click at [1075, 365] on ya-tr-span "Посмотрите все скульптуры [PERSON_NAME]" at bounding box center [1000, 360] width 228 height 13
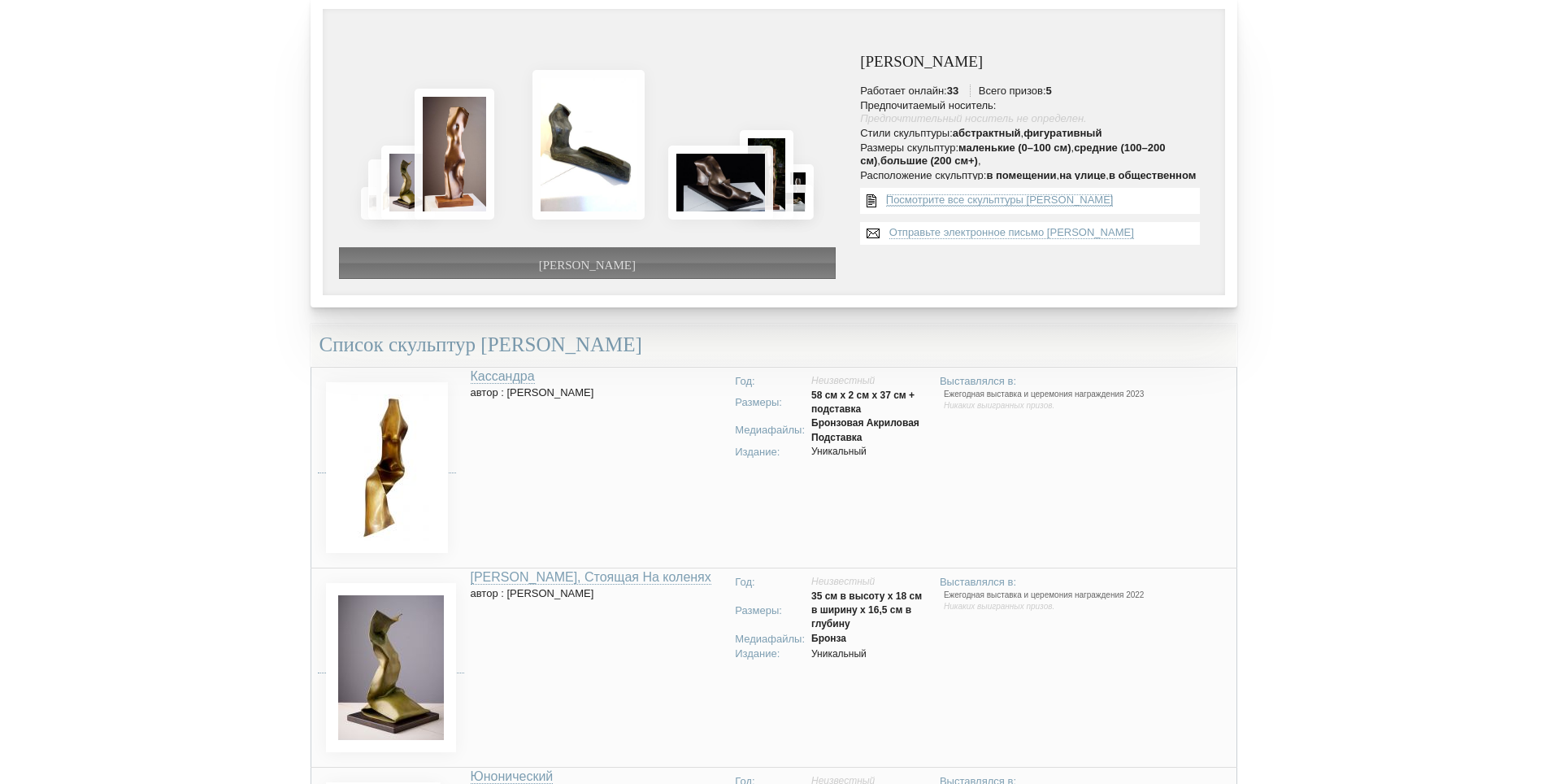
scroll to position [244, 0]
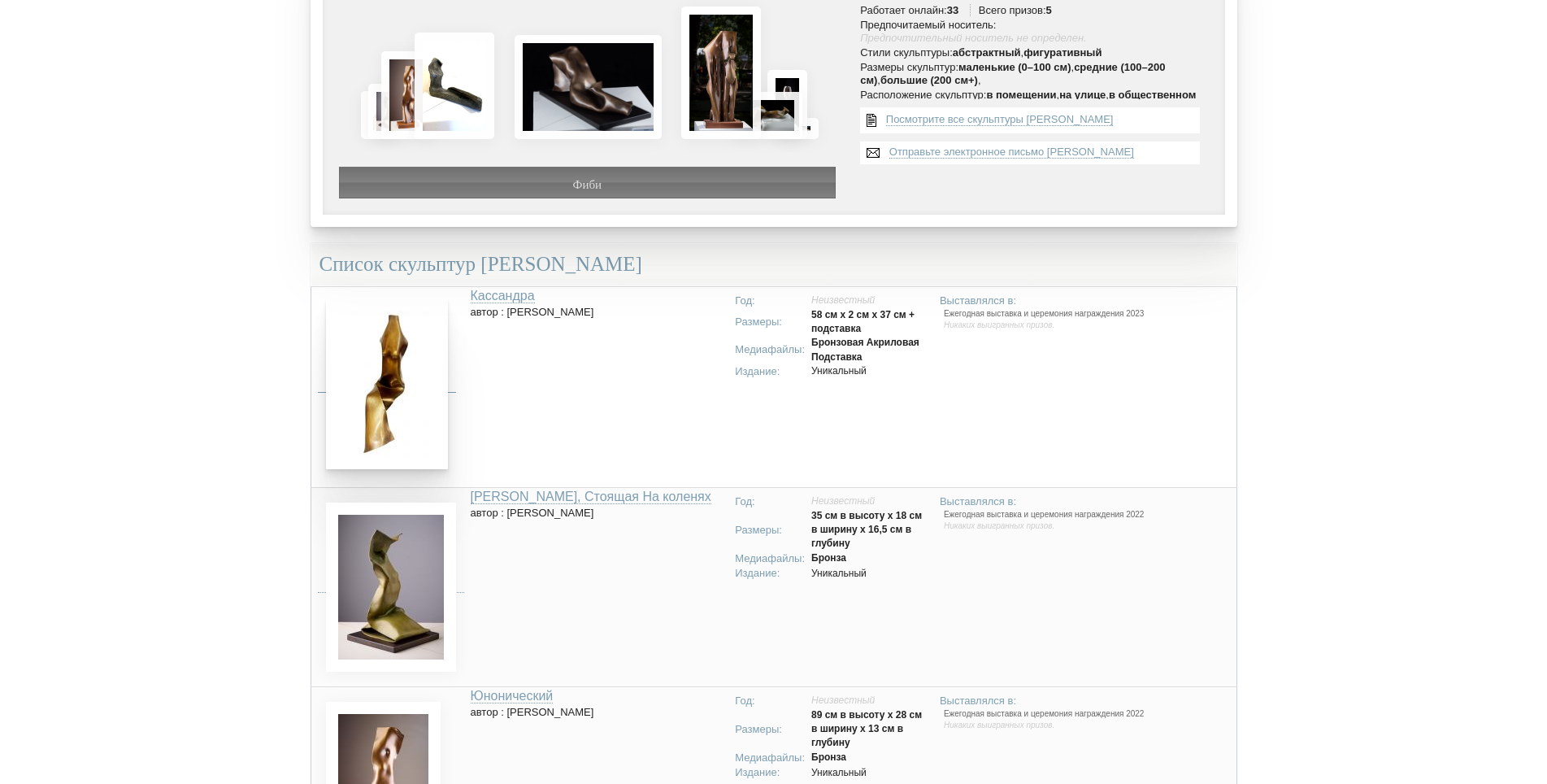
click at [392, 397] on img at bounding box center [387, 383] width 122 height 171
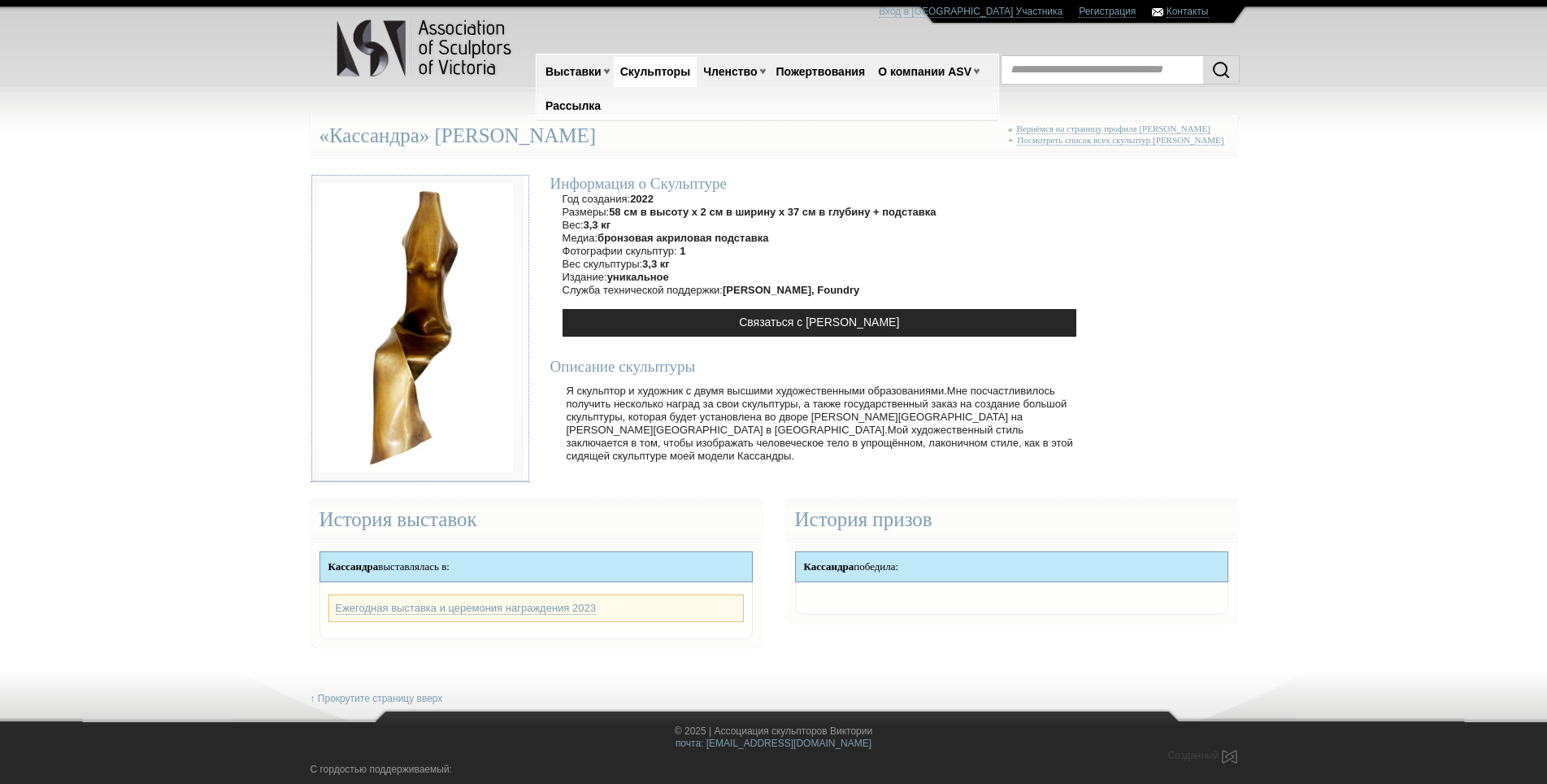
click at [392, 397] on img at bounding box center [416, 328] width 211 height 309
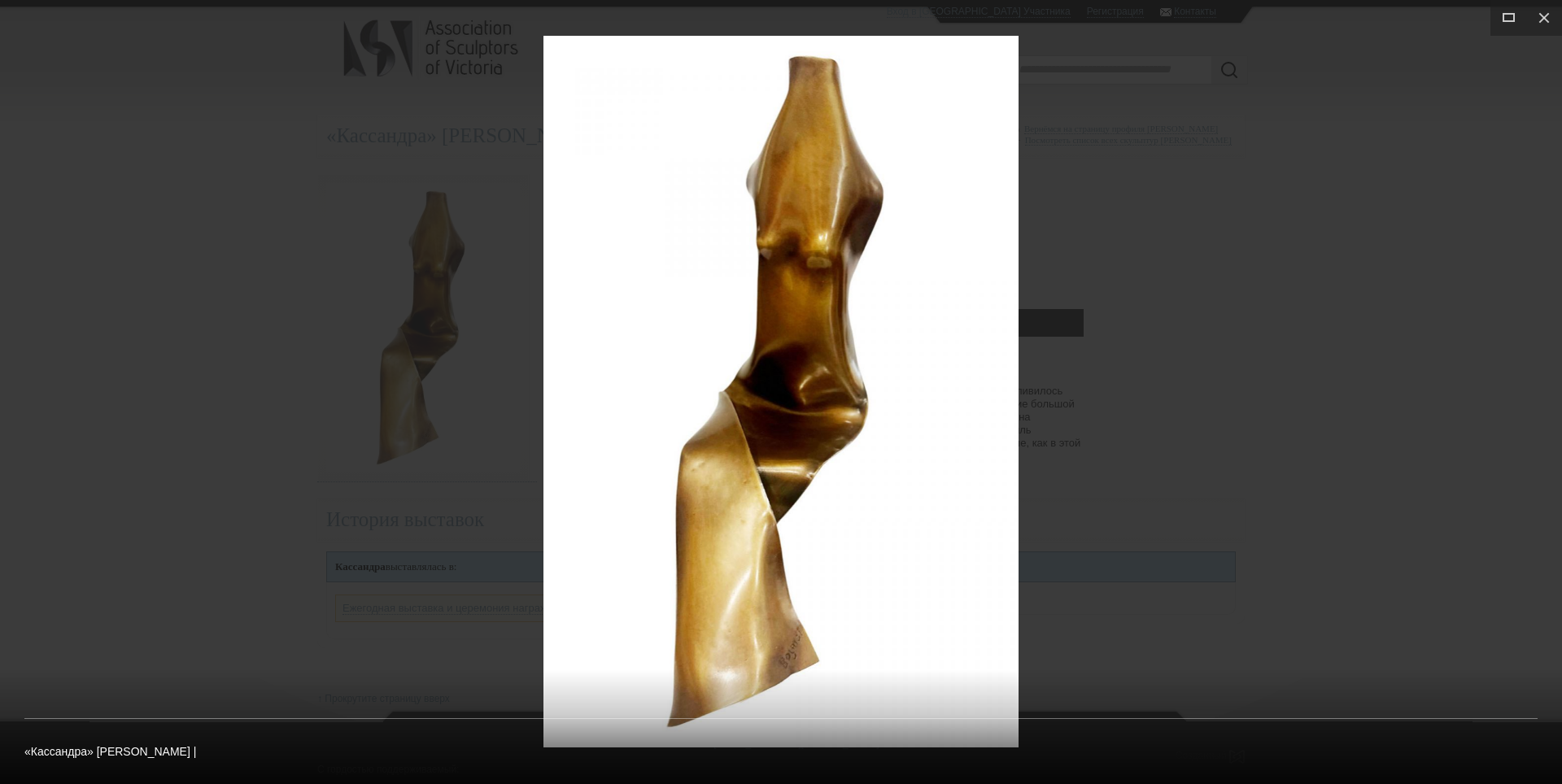
click at [615, 728] on img at bounding box center [781, 392] width 475 height 712
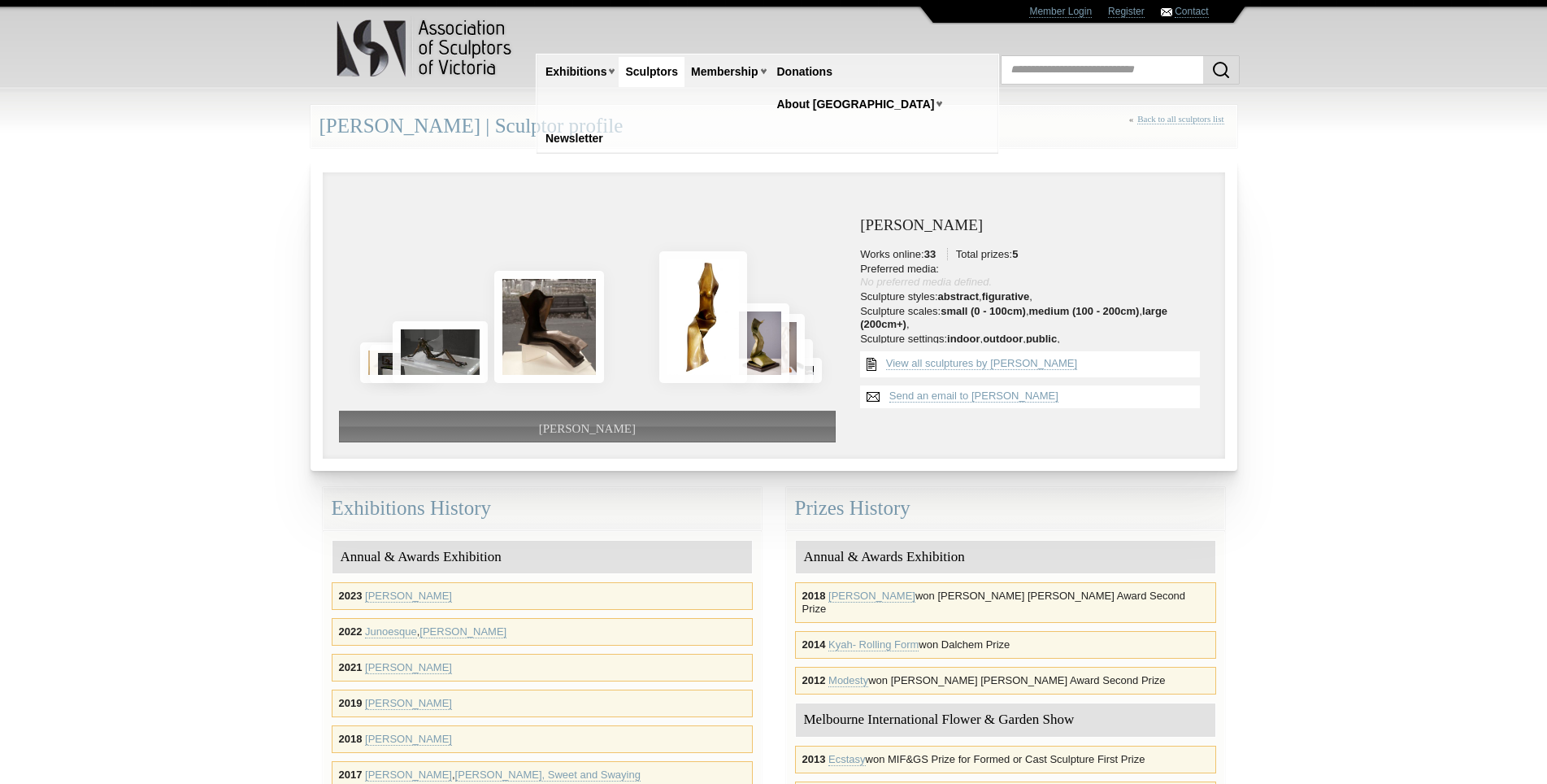
scroll to position [244, 0]
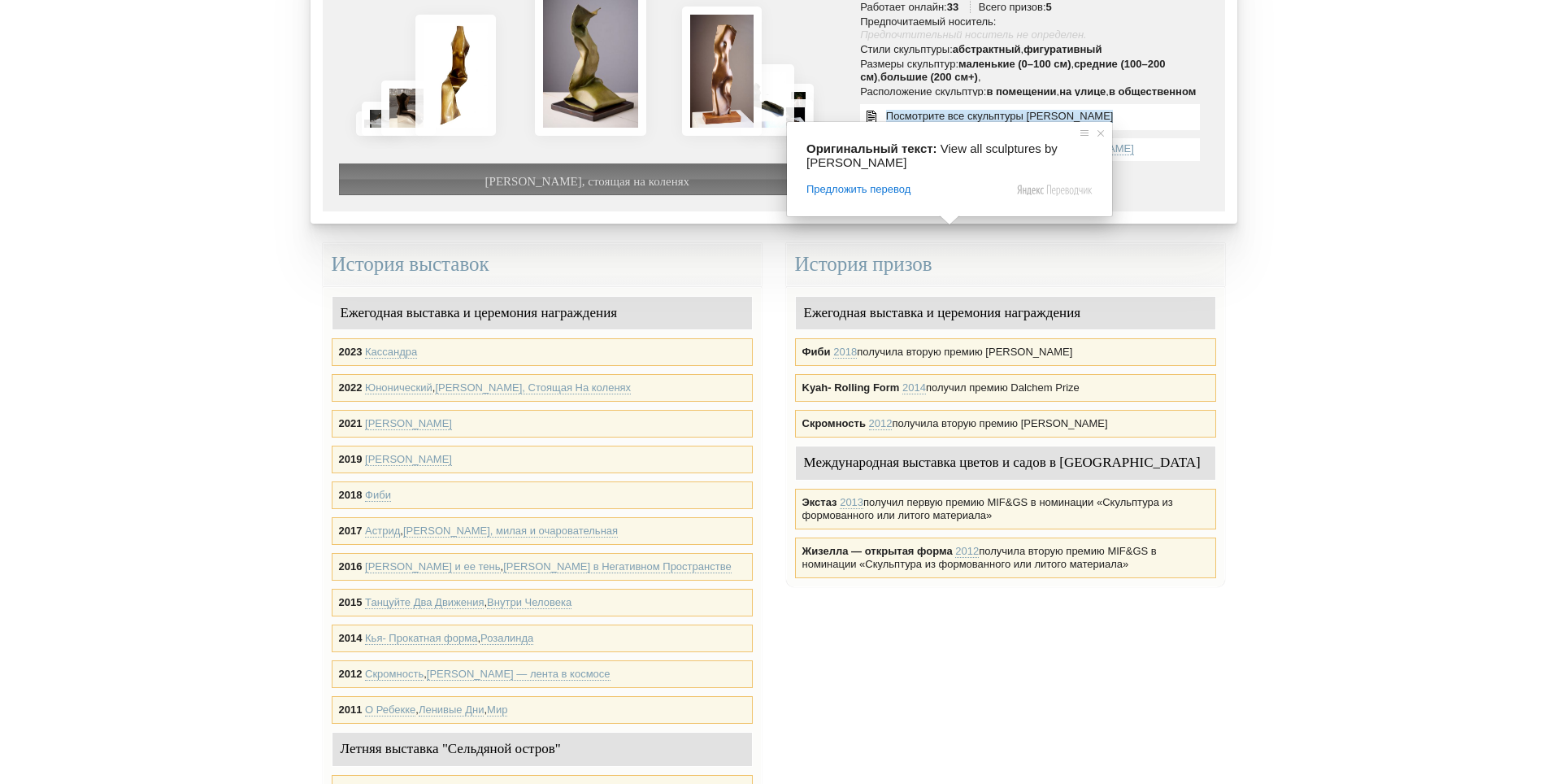
click at [962, 116] on ya-tr-span "Посмотрите все скульптуры [PERSON_NAME]" at bounding box center [1000, 116] width 228 height 13
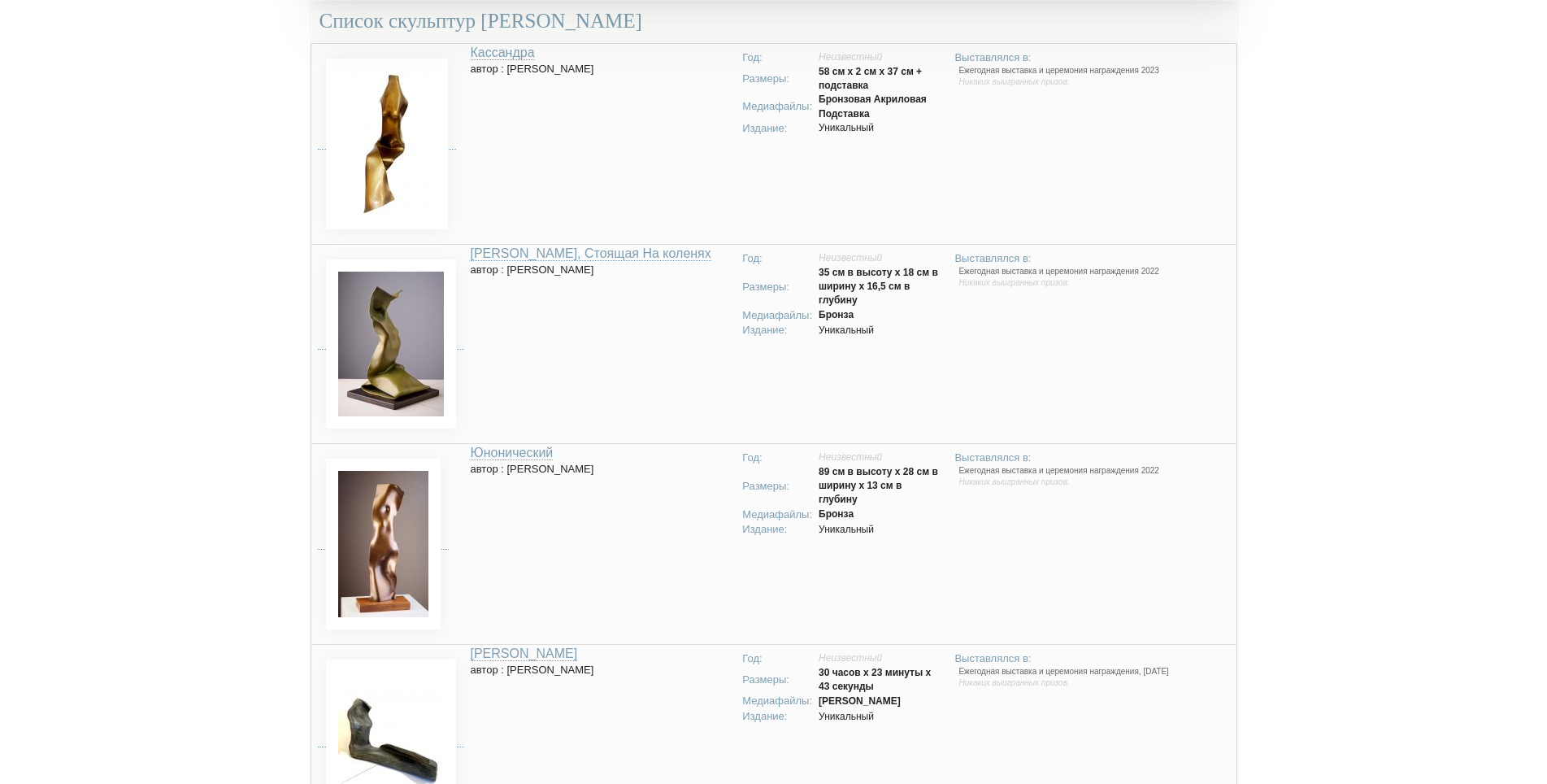
scroll to position [651, 0]
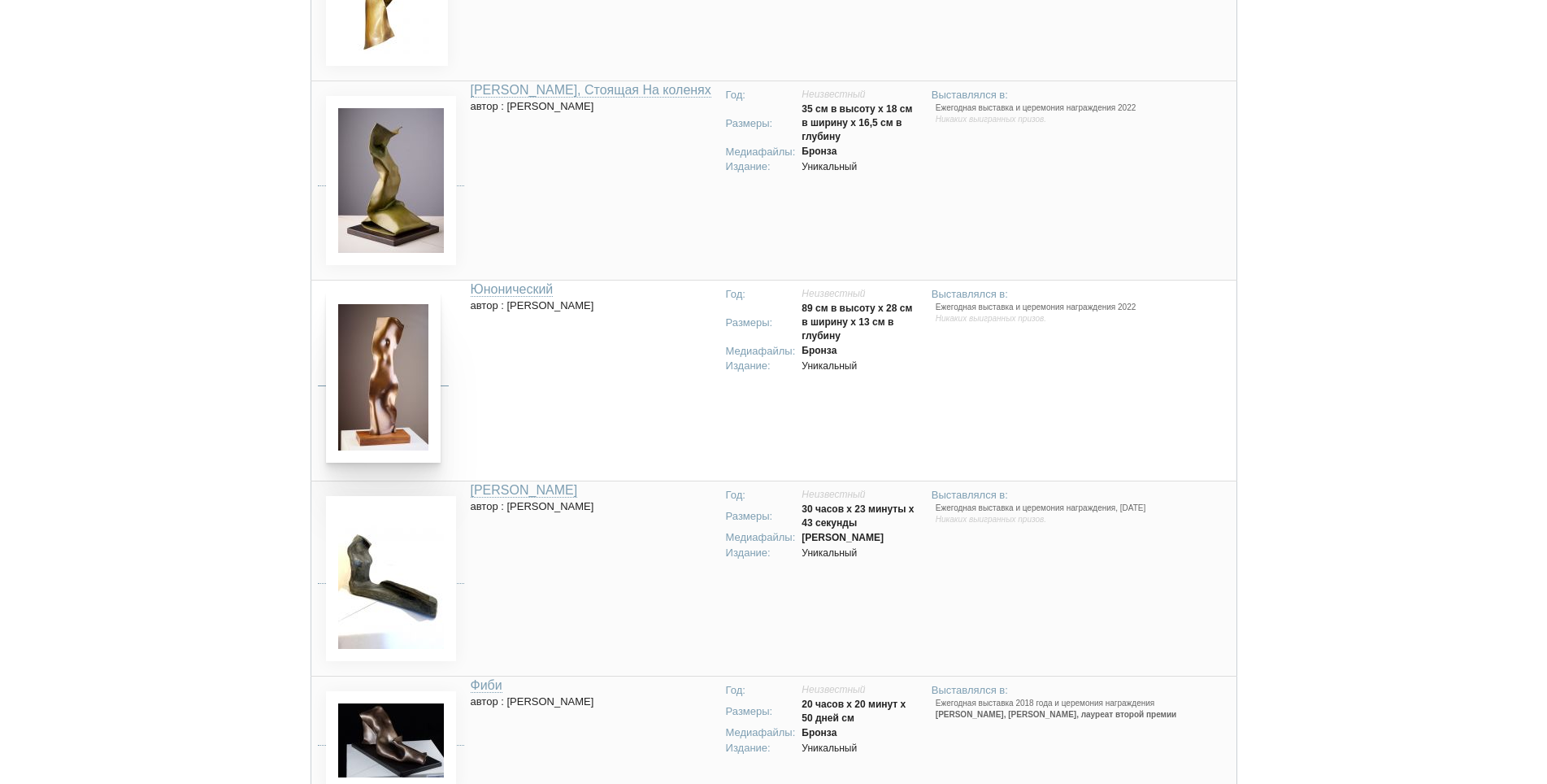
click at [372, 380] on img at bounding box center [383, 377] width 115 height 171
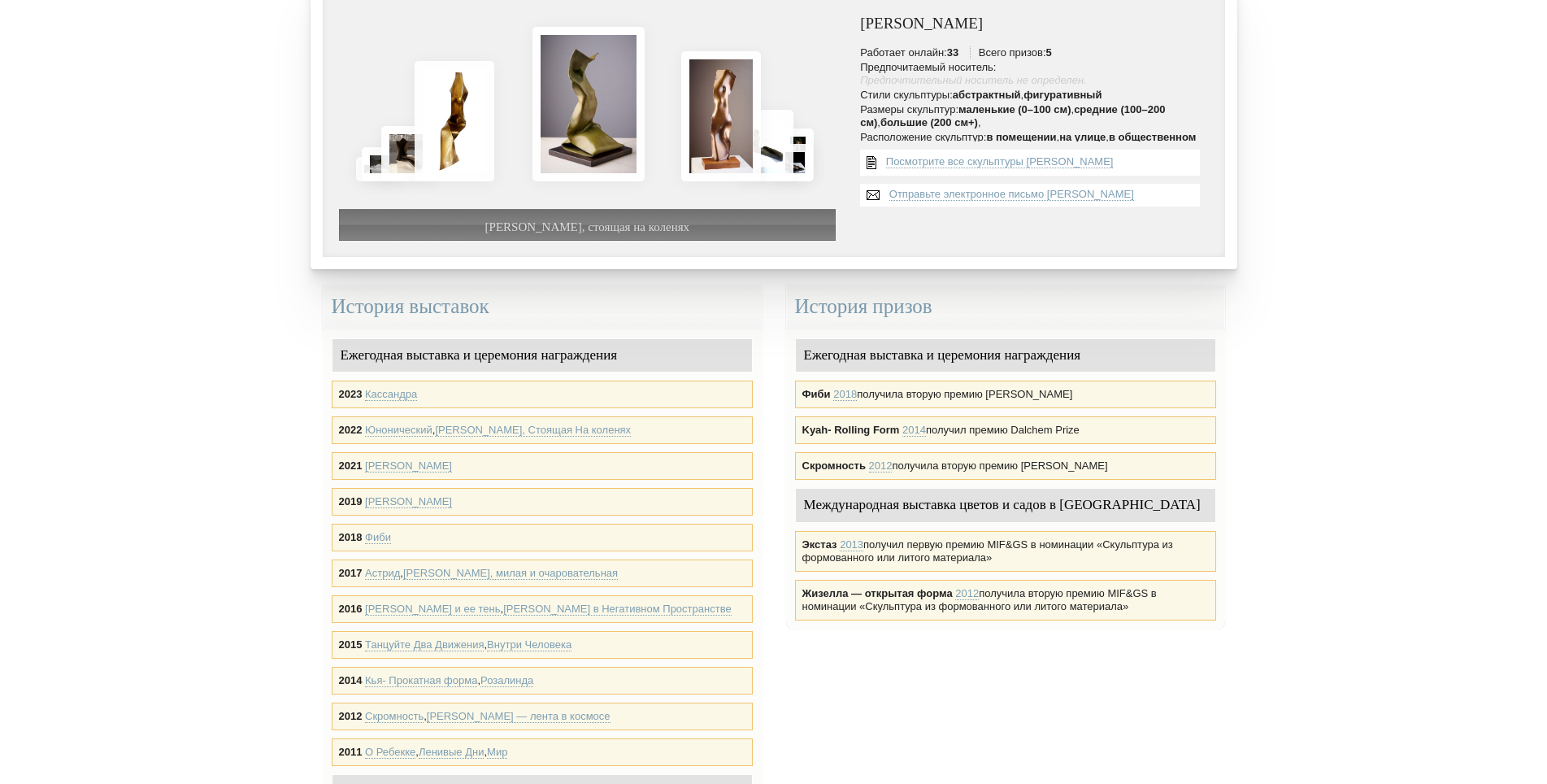
scroll to position [163, 0]
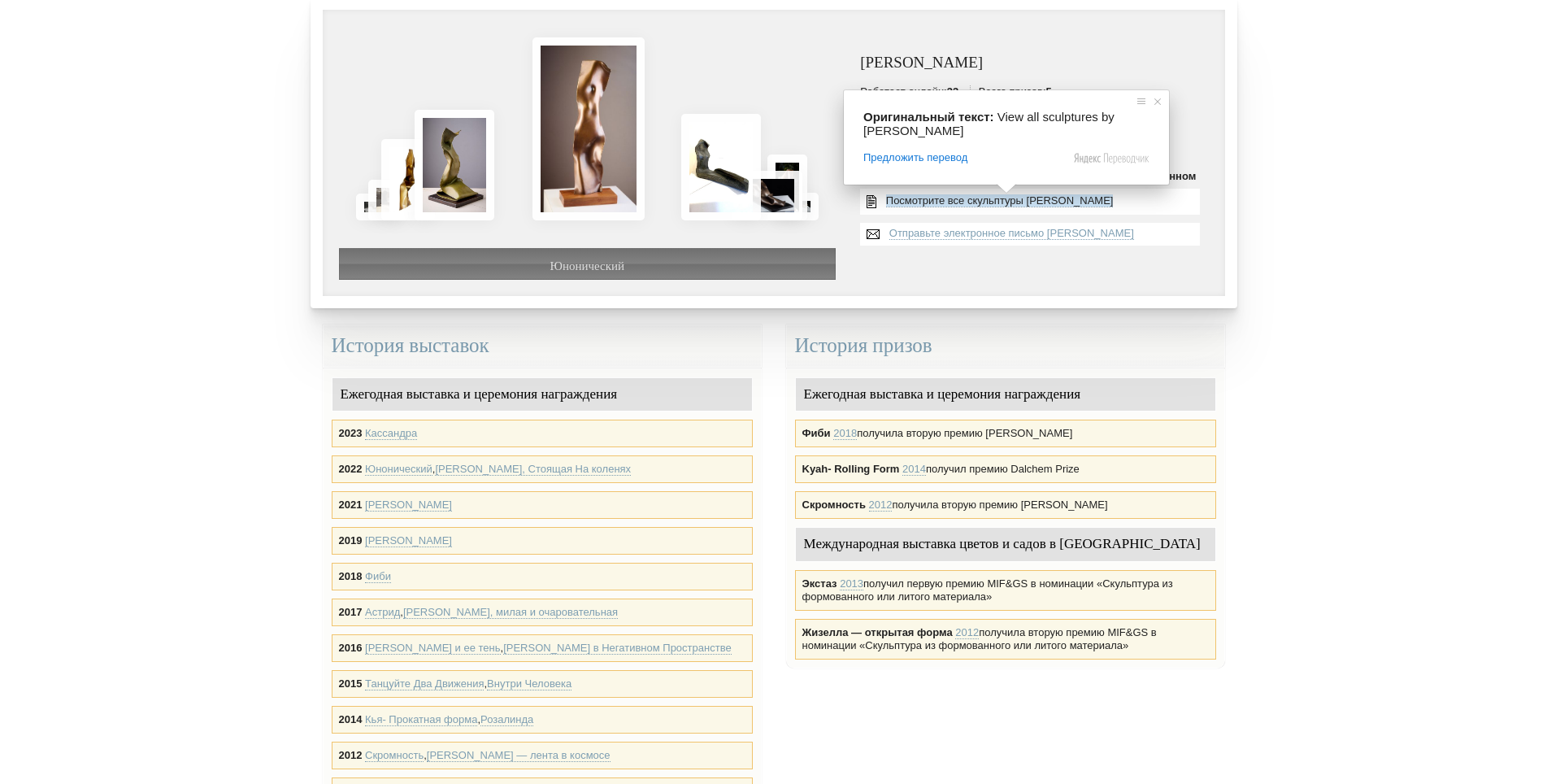
click at [1014, 194] on span at bounding box center [1007, 189] width 21 height 10
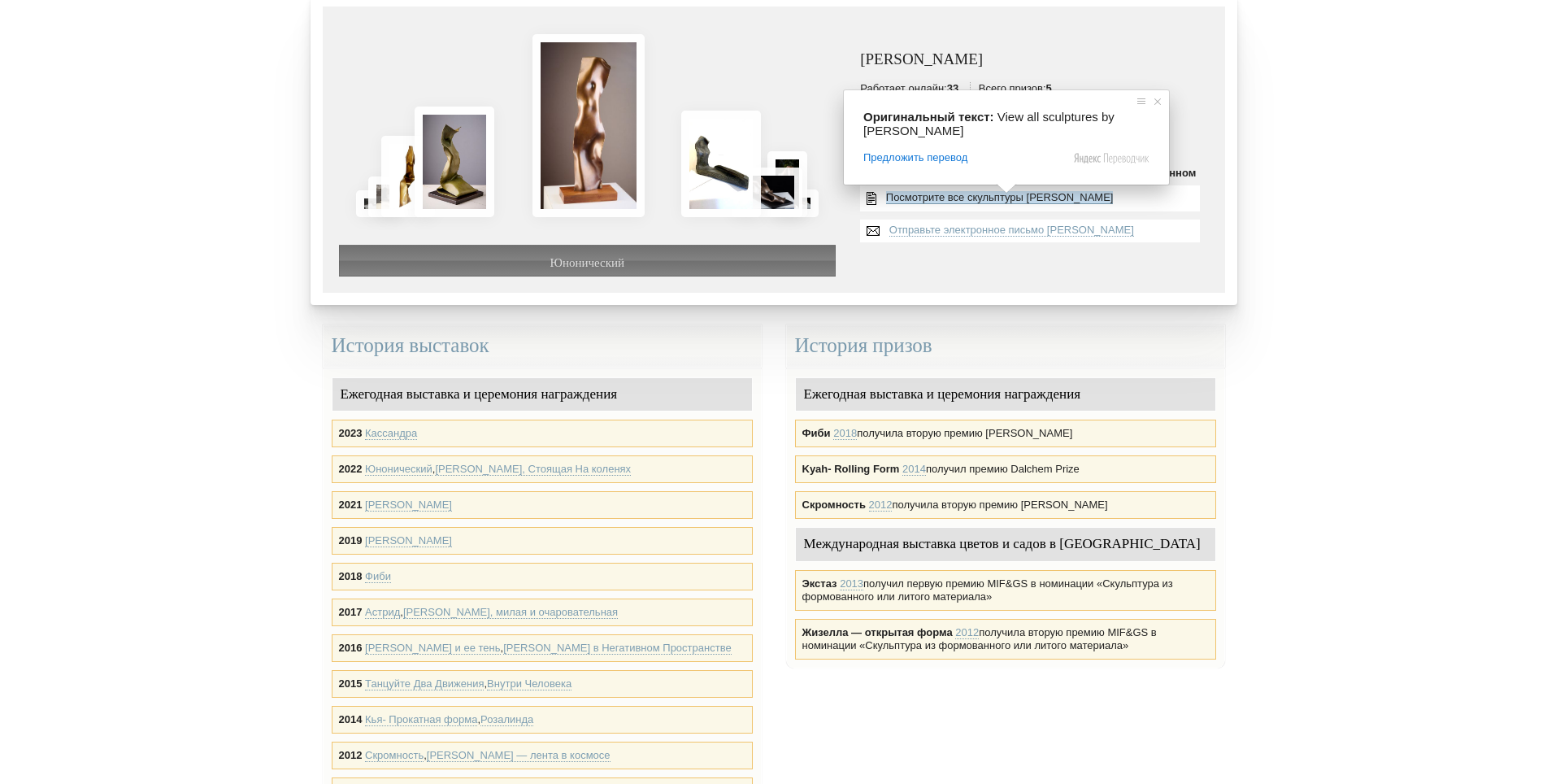
click at [1028, 201] on ya-tr-span "Посмотрите все скульптуры [PERSON_NAME]" at bounding box center [1000, 197] width 228 height 13
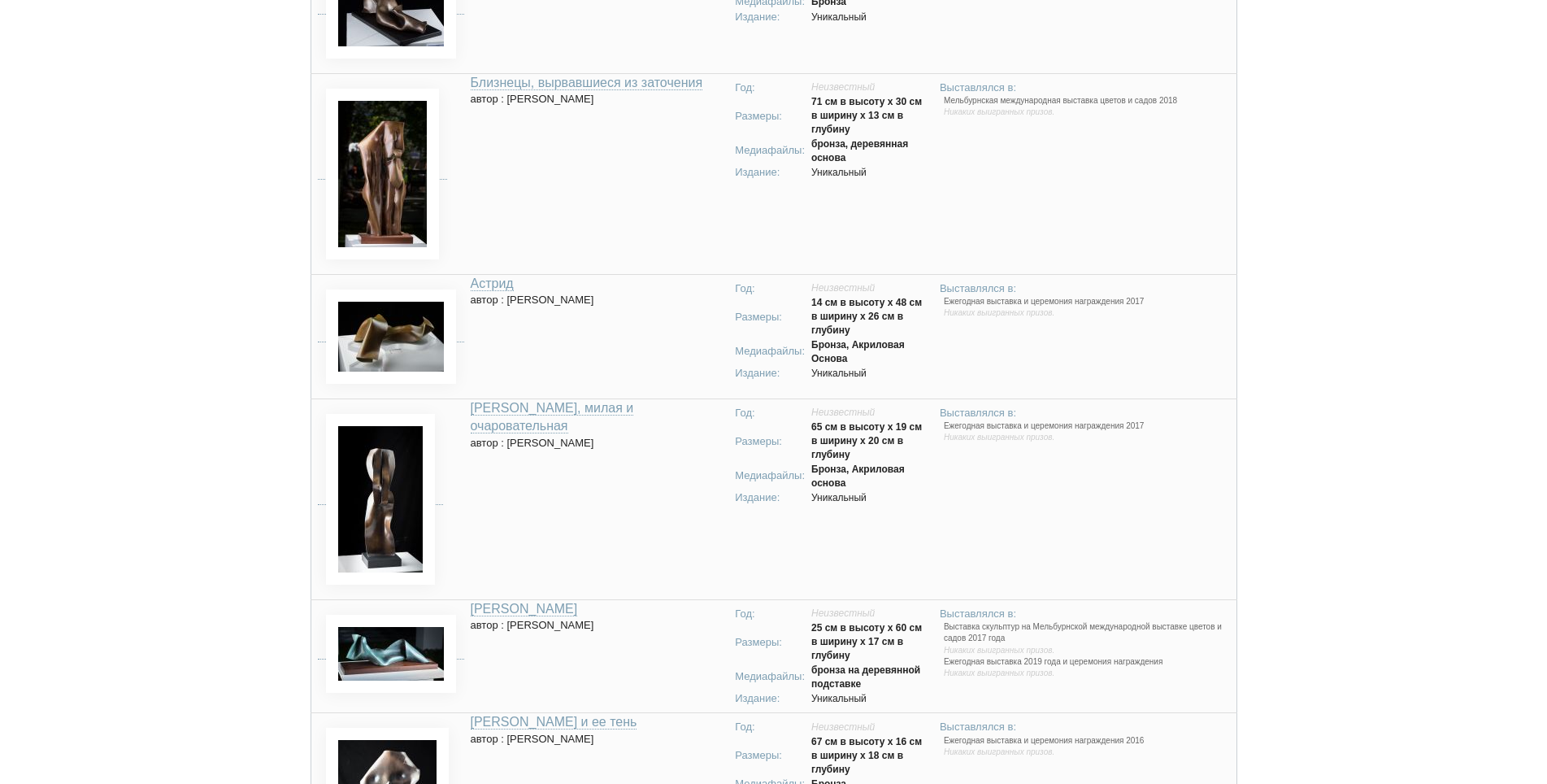
scroll to position [1382, 0]
click at [384, 337] on img at bounding box center [391, 333] width 130 height 95
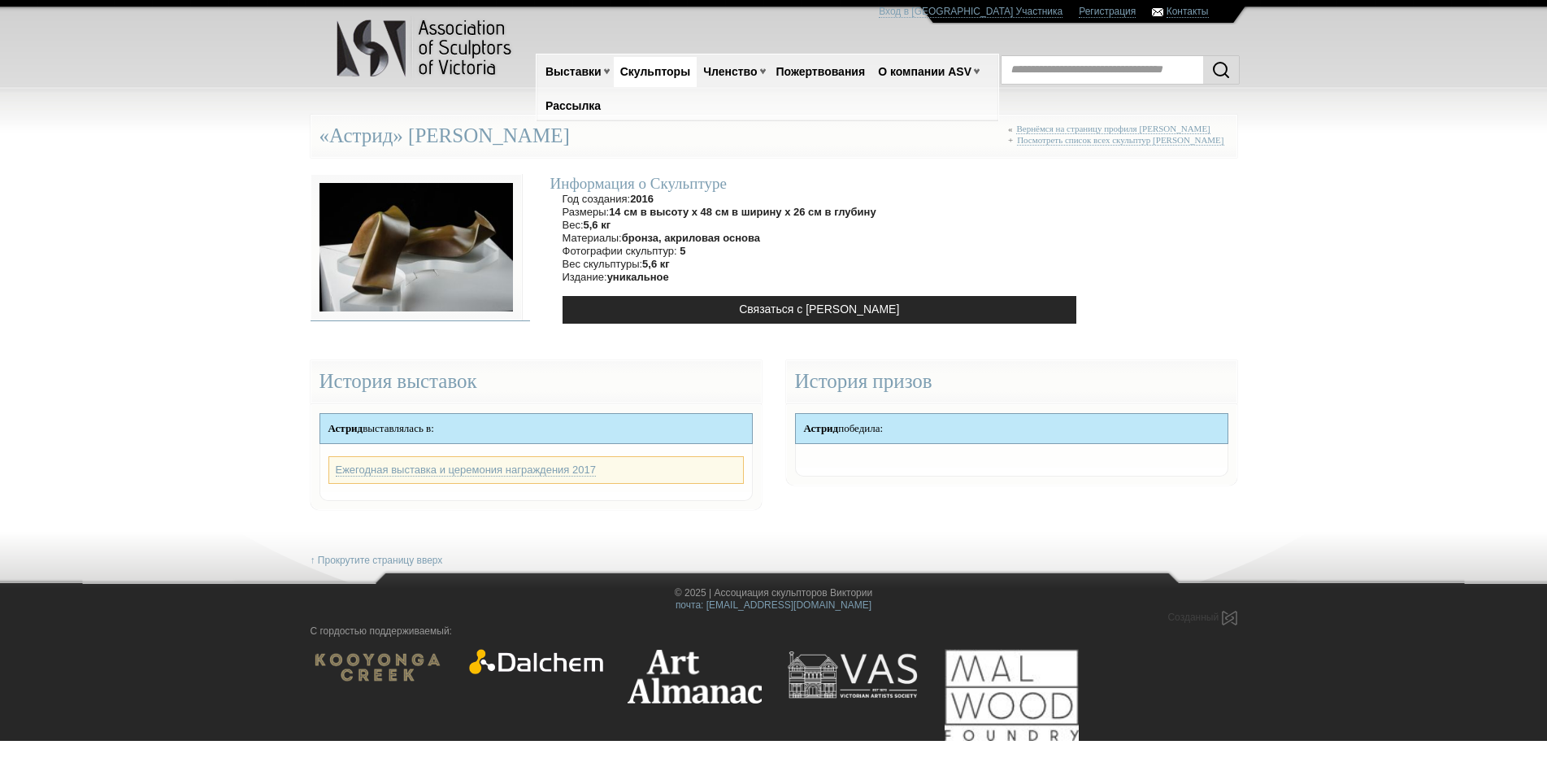
click at [417, 257] on img at bounding box center [416, 247] width 211 height 147
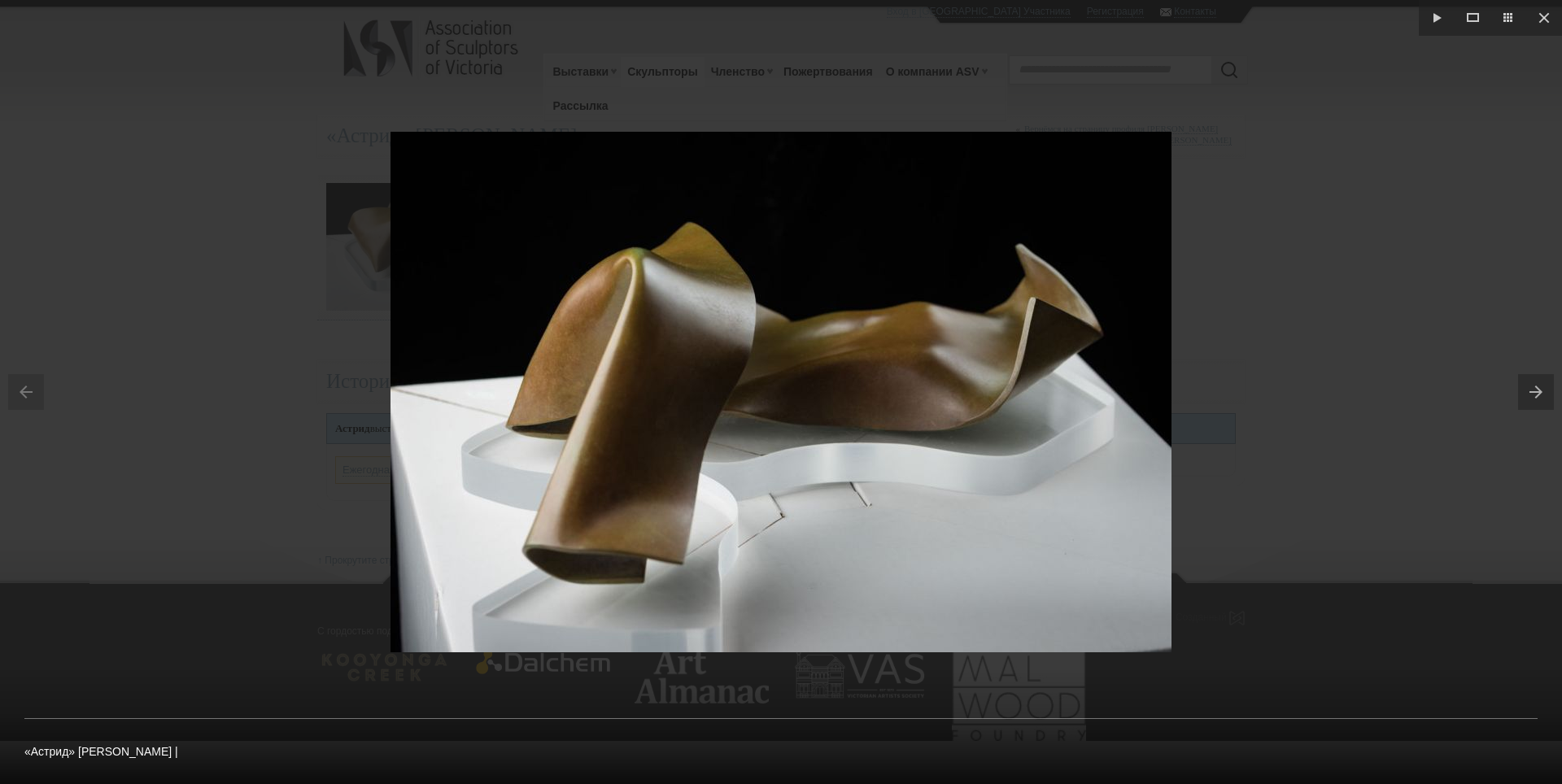
click at [469, 634] on img at bounding box center [781, 392] width 781 height 521
click at [1532, 392] on button at bounding box center [1540, 392] width 44 height 81
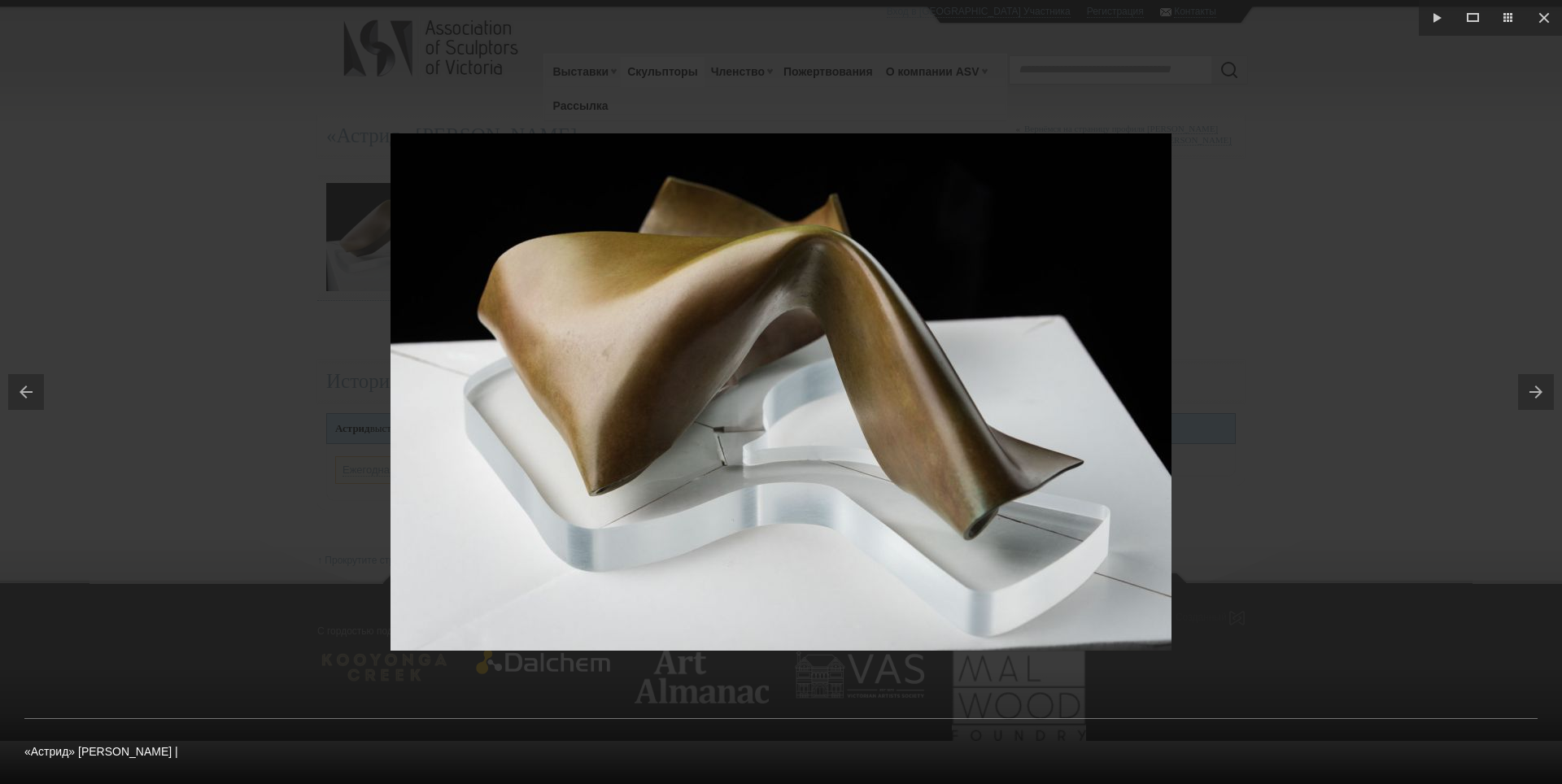
click at [1532, 392] on button at bounding box center [1540, 392] width 44 height 81
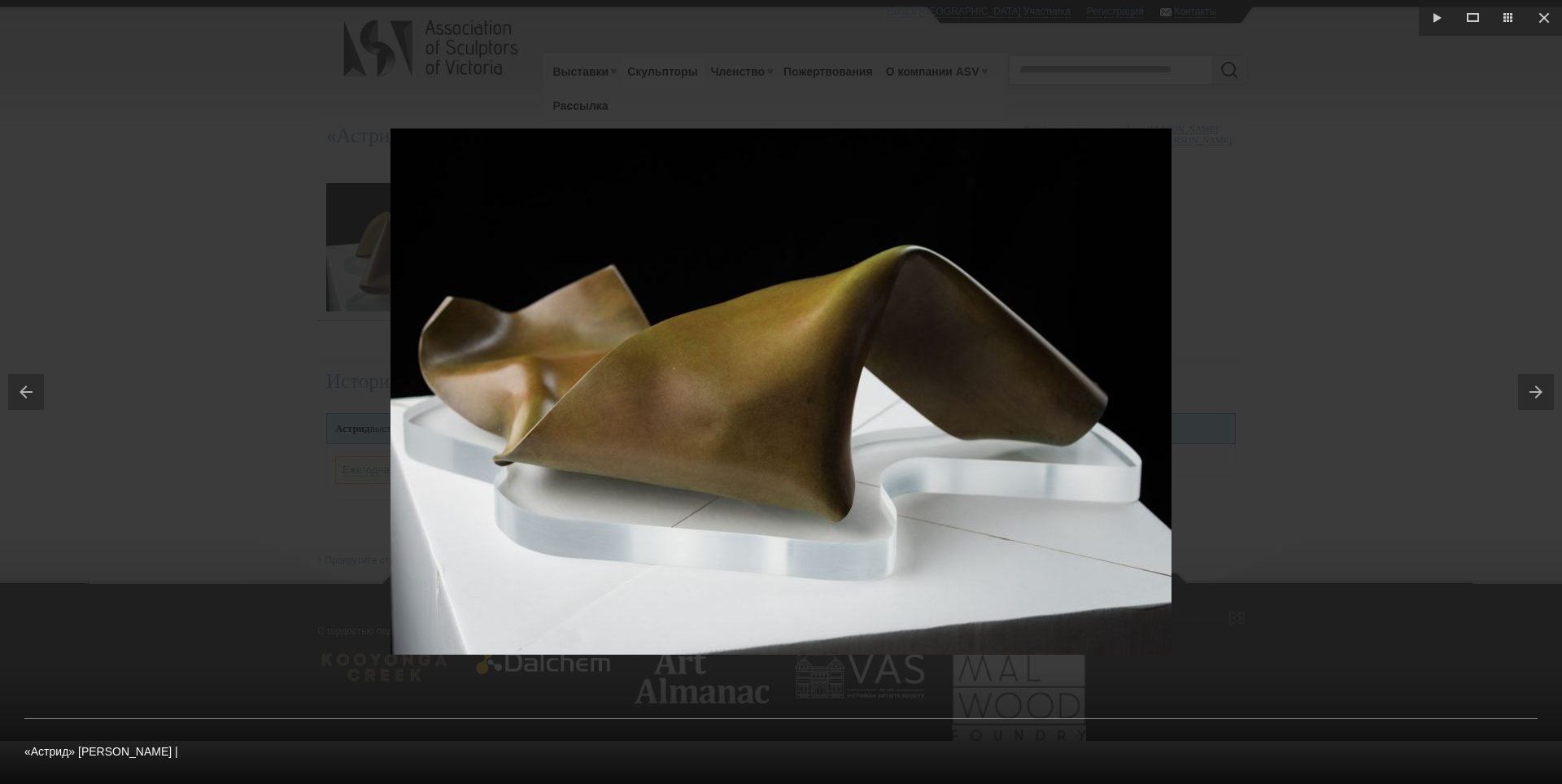
click at [1532, 392] on button at bounding box center [1540, 392] width 44 height 81
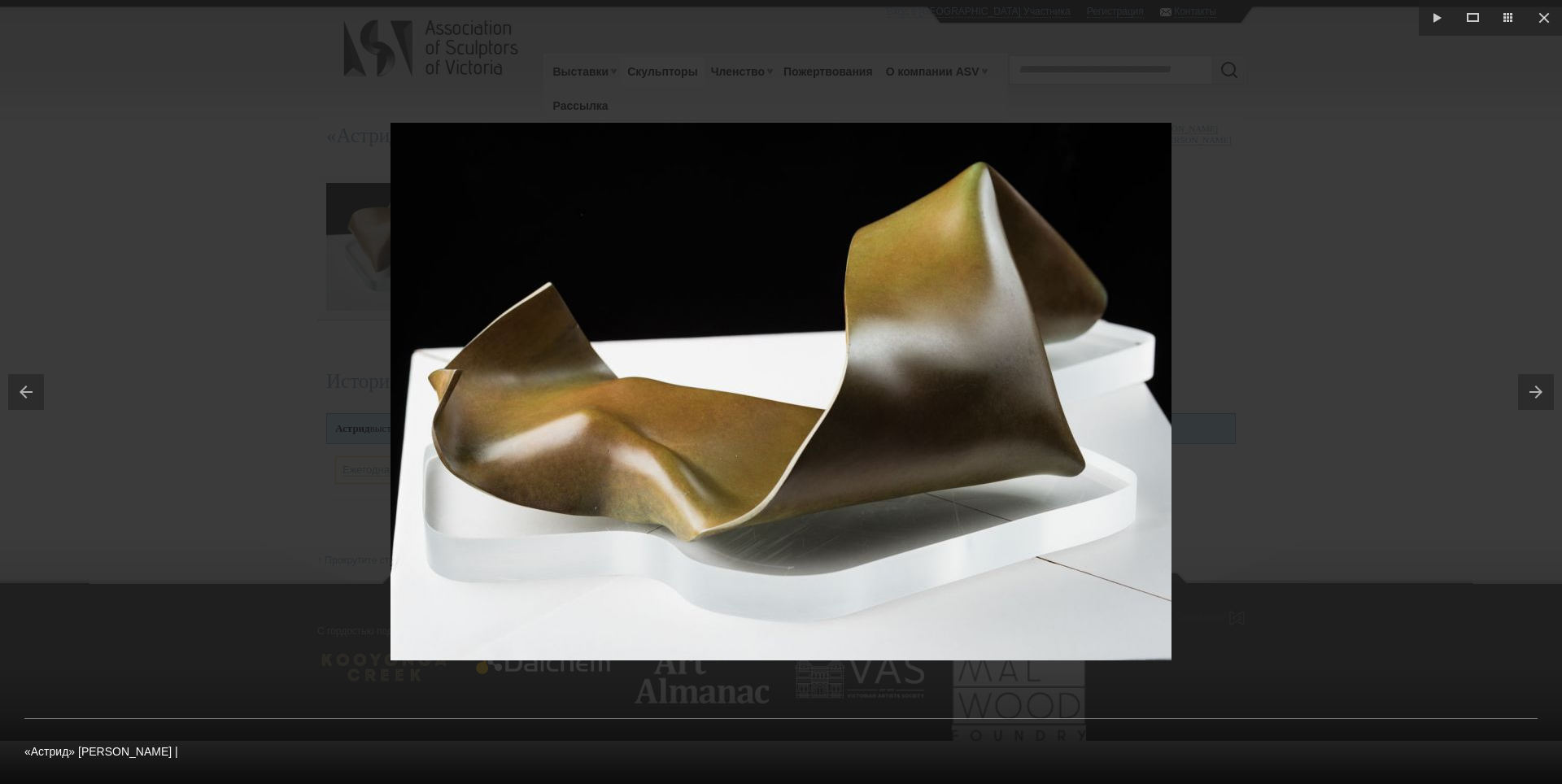
click at [1532, 392] on button at bounding box center [1540, 392] width 44 height 81
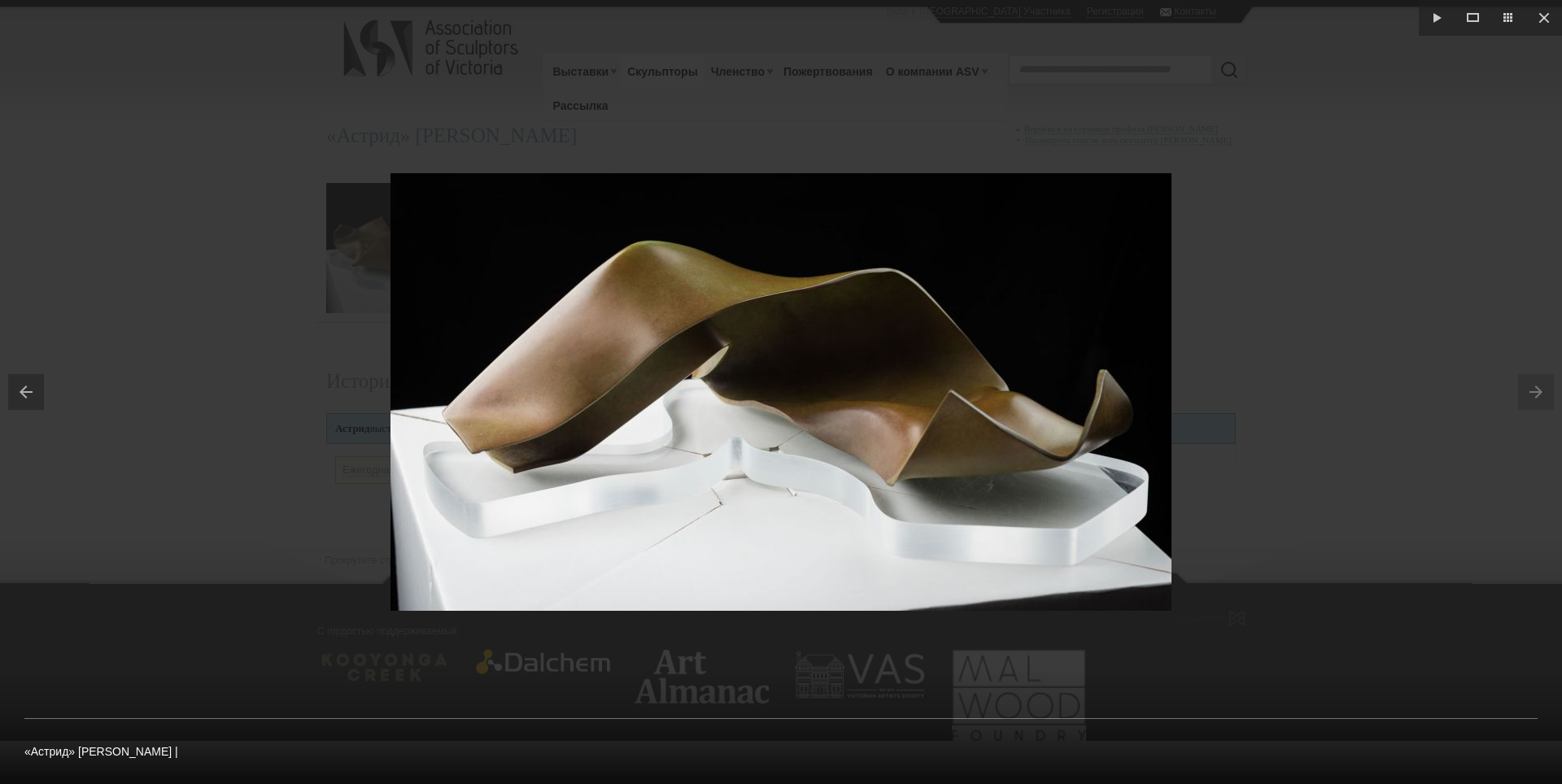
click at [464, 596] on img at bounding box center [781, 392] width 781 height 438
click at [1548, 20] on button at bounding box center [1544, 17] width 36 height 36
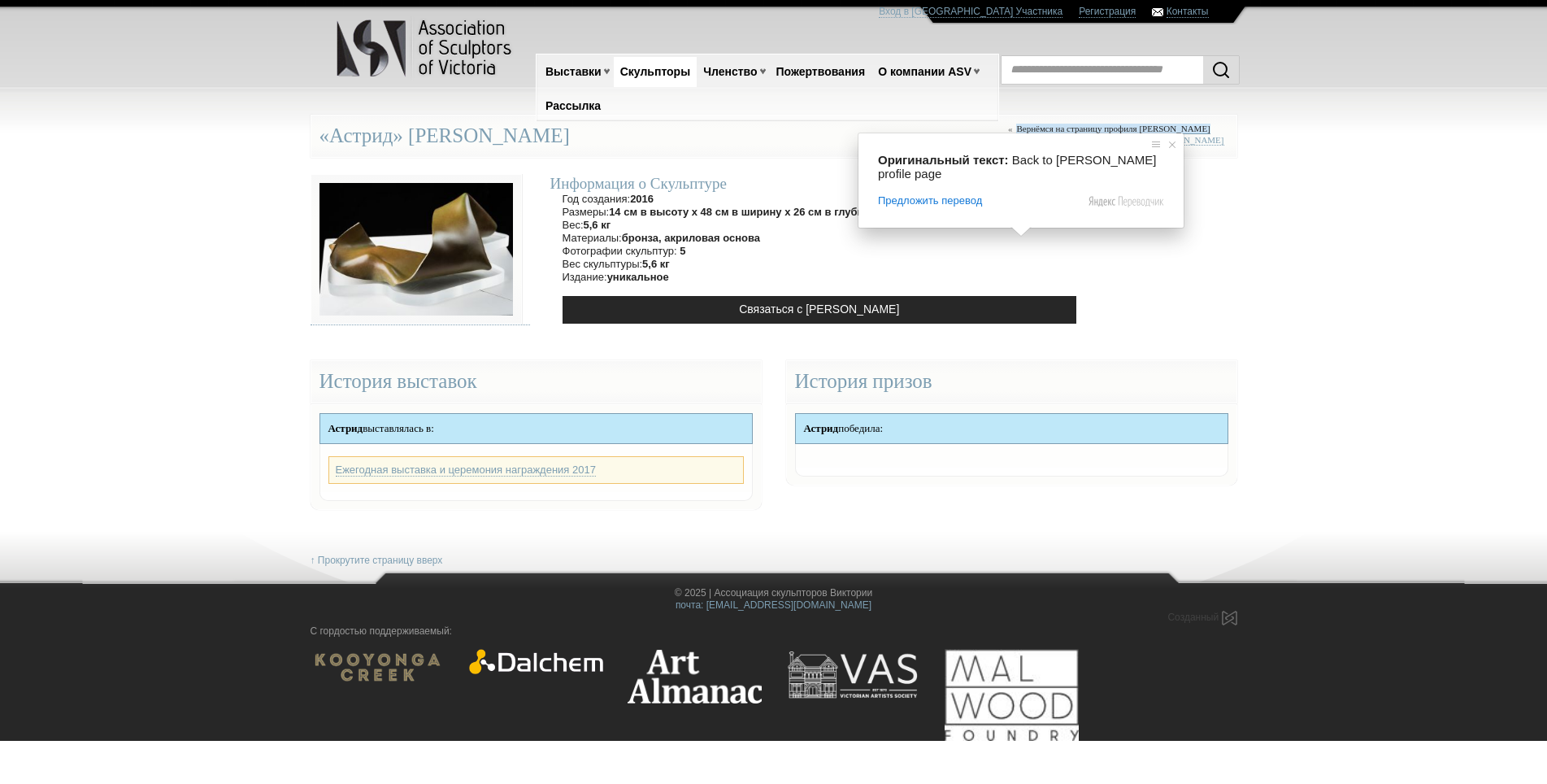
click at [1069, 130] on ya-tr-span "Вернёмся на страницу профиля [PERSON_NAME]" at bounding box center [1113, 128] width 194 height 10
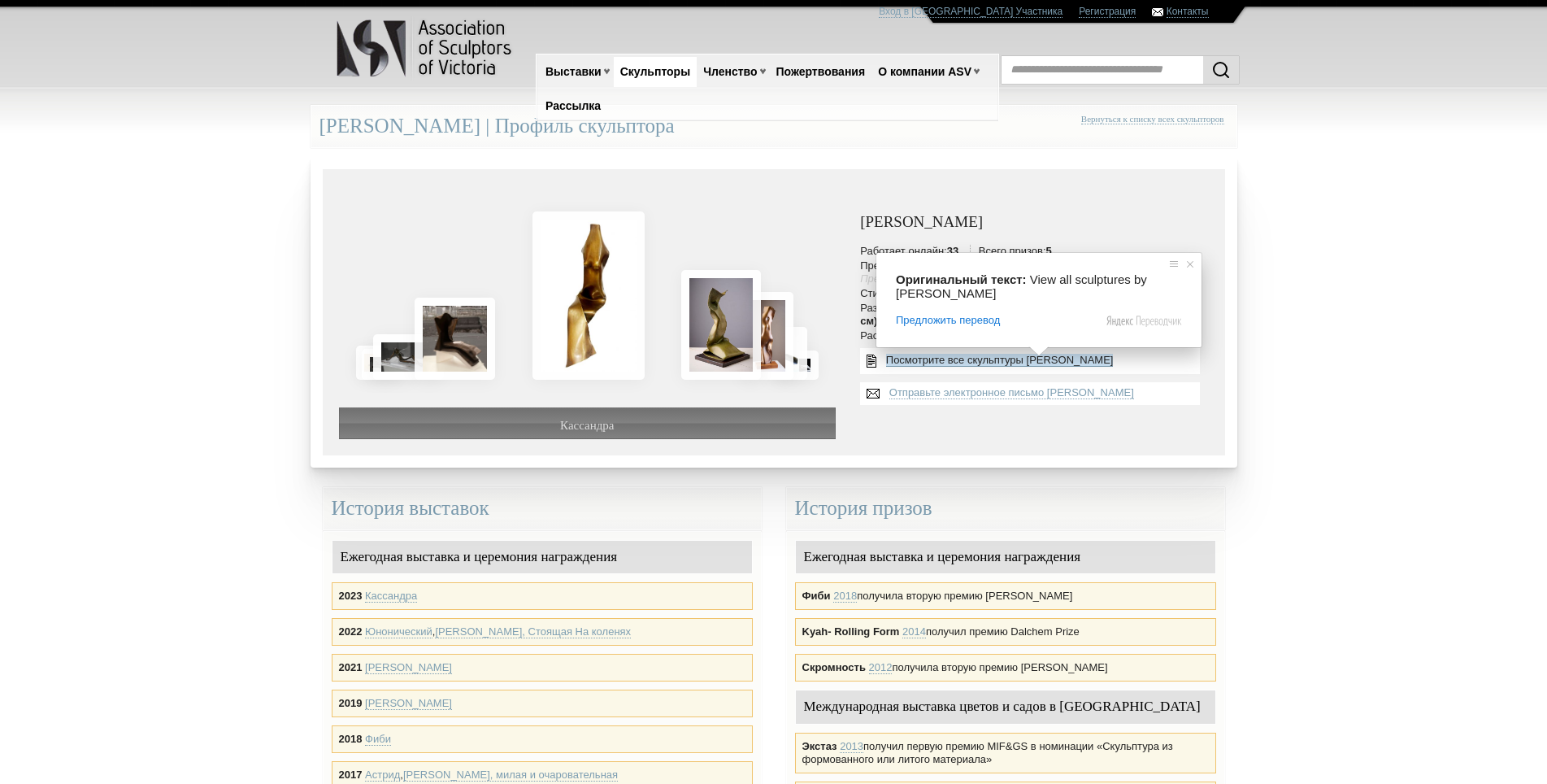
click at [1023, 362] on ya-tr-span "Посмотрите все скульптуры Рэйчел Боймал" at bounding box center [1000, 360] width 228 height 13
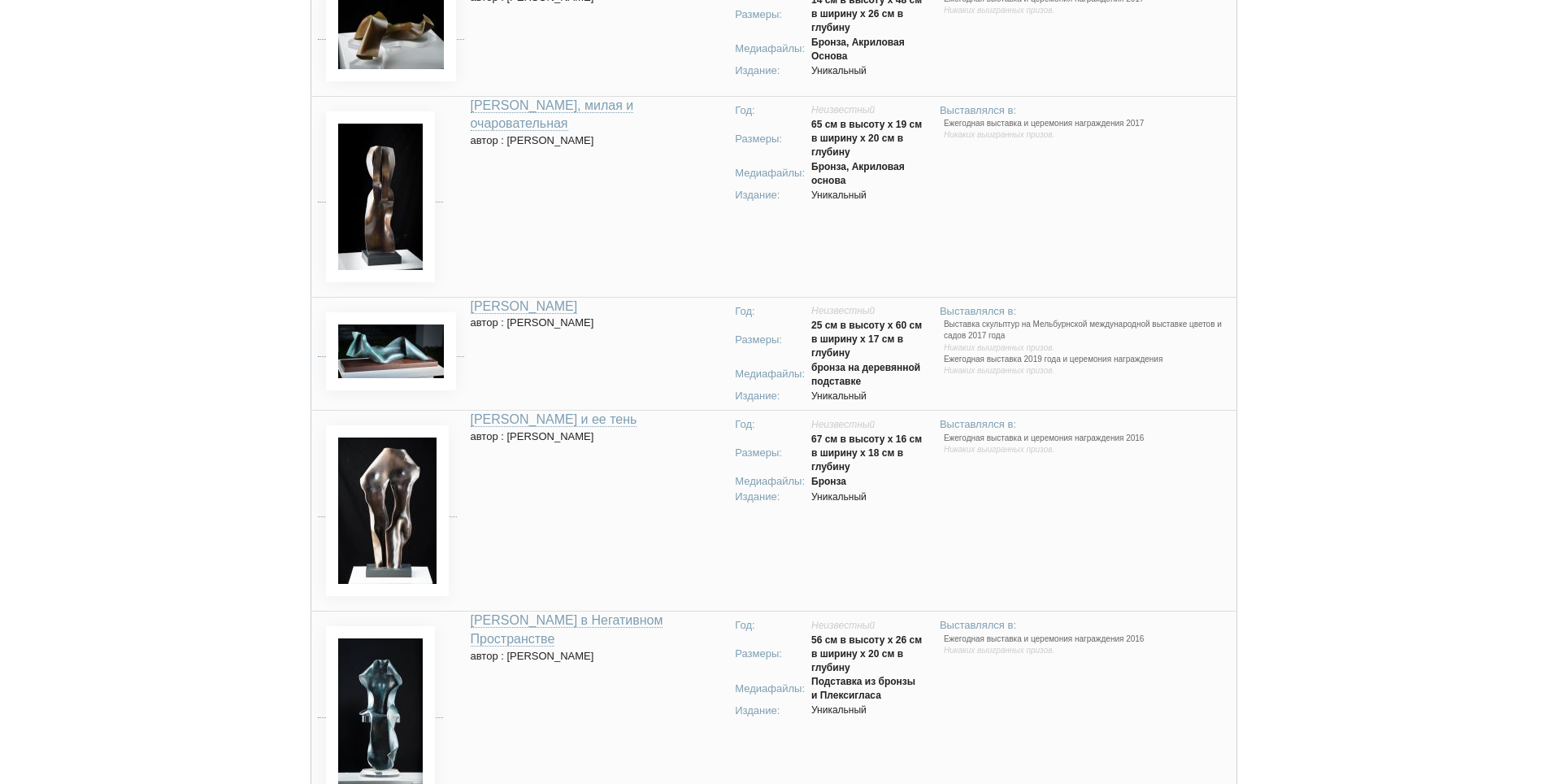
scroll to position [1708, 0]
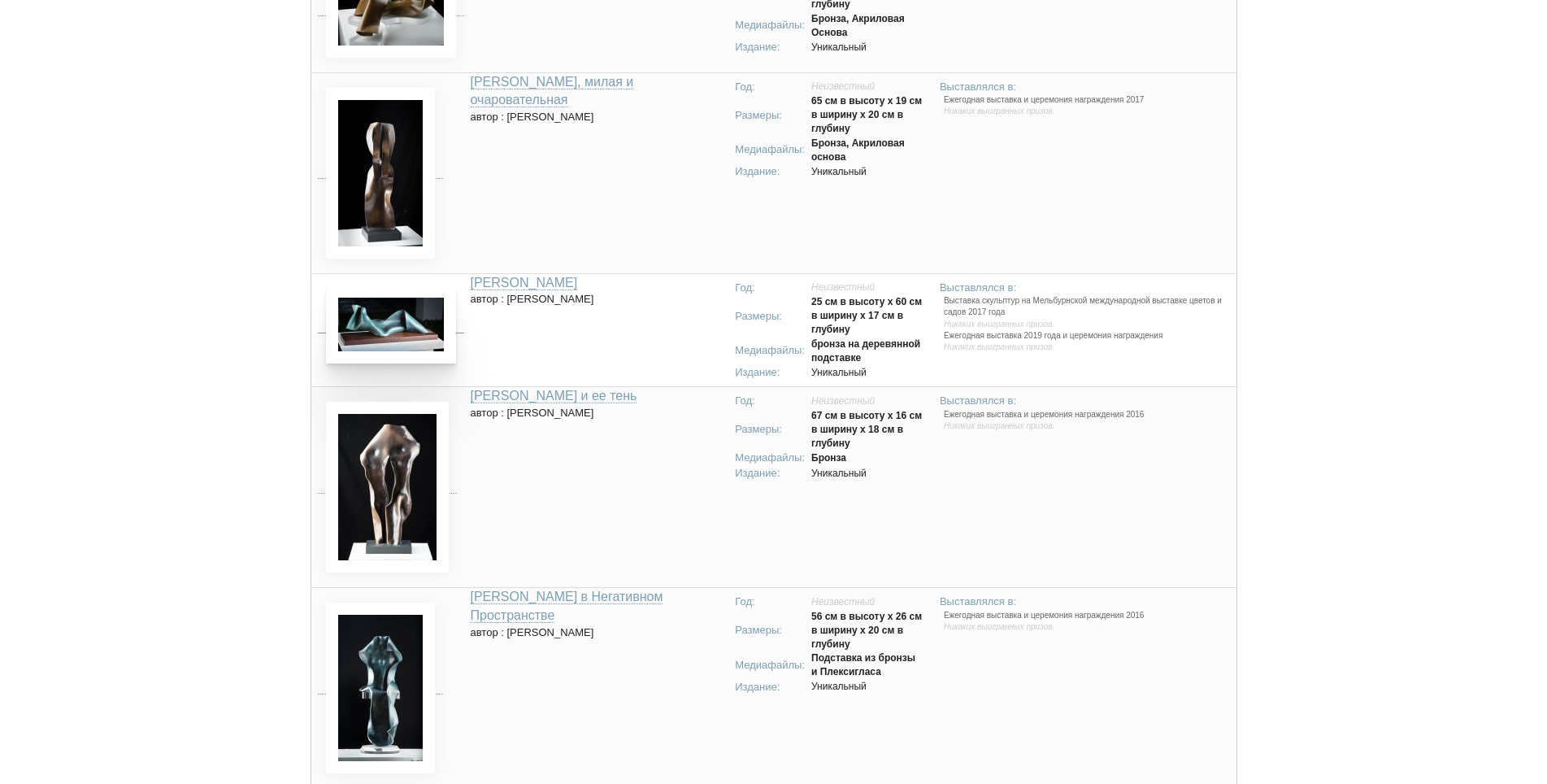
click at [369, 324] on img at bounding box center [391, 324] width 130 height 78
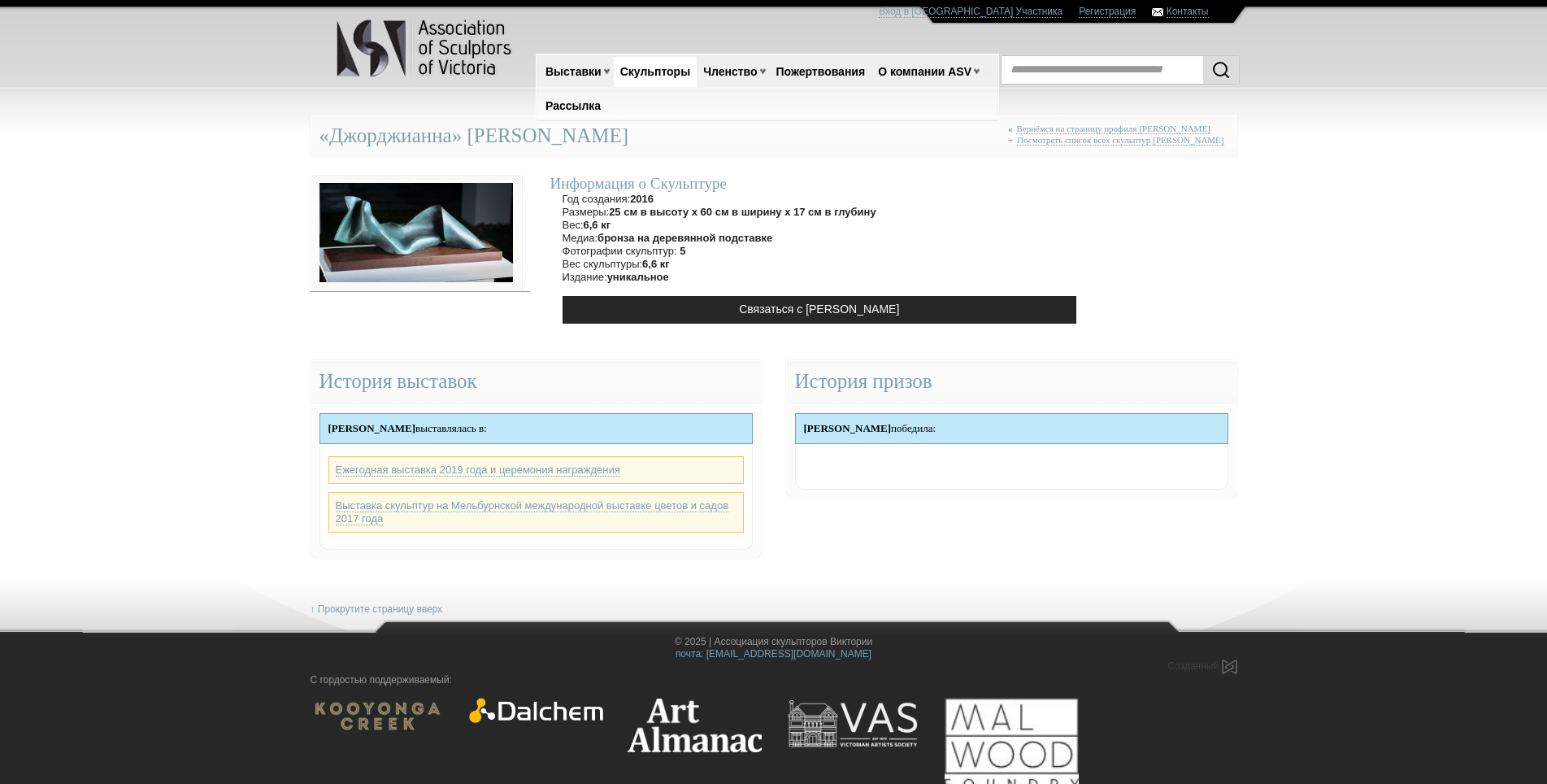
click at [438, 260] on img at bounding box center [416, 231] width 211 height 117
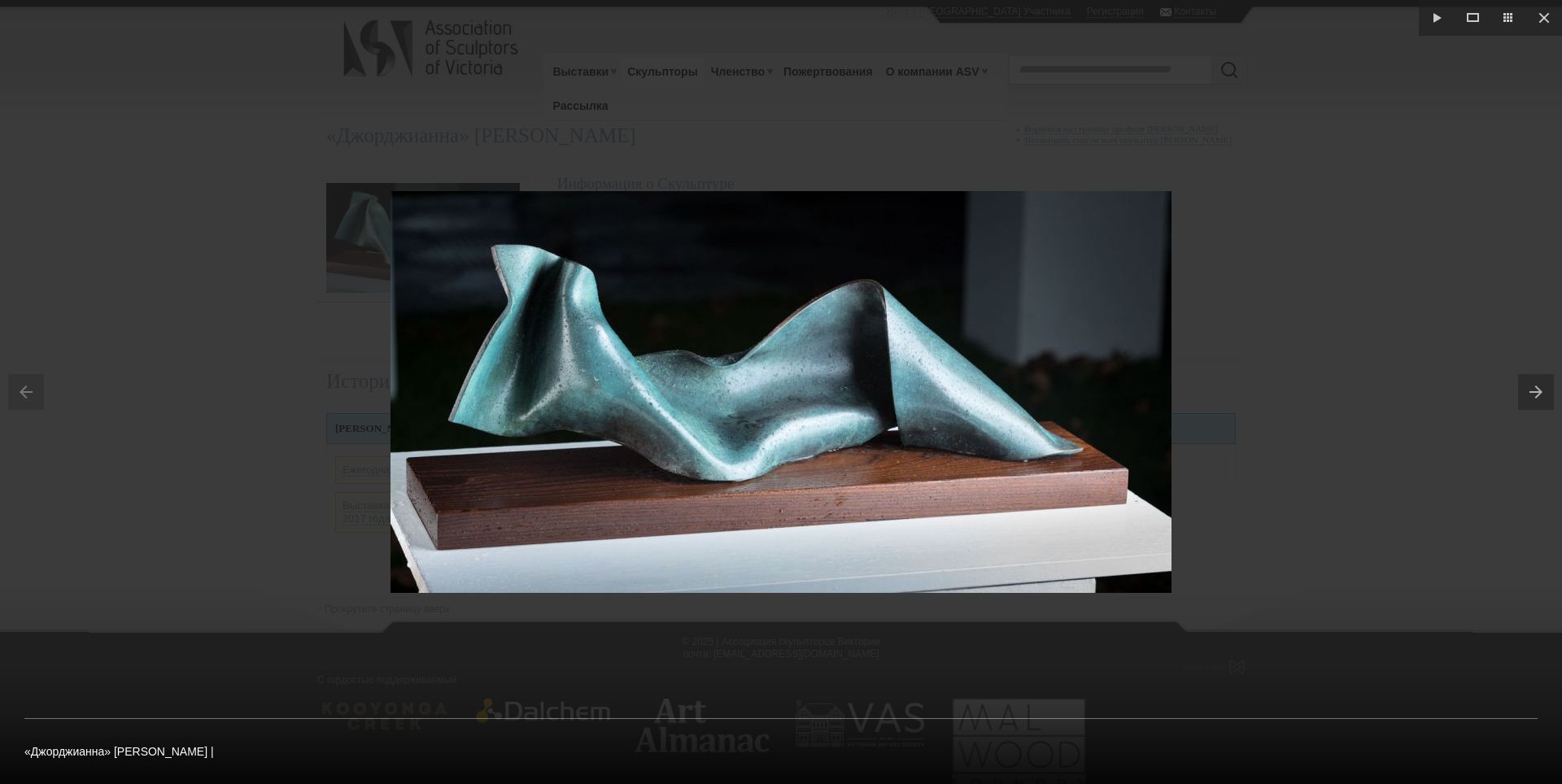
click at [465, 578] on img at bounding box center [781, 392] width 781 height 402
click at [1537, 395] on button at bounding box center [1540, 392] width 44 height 81
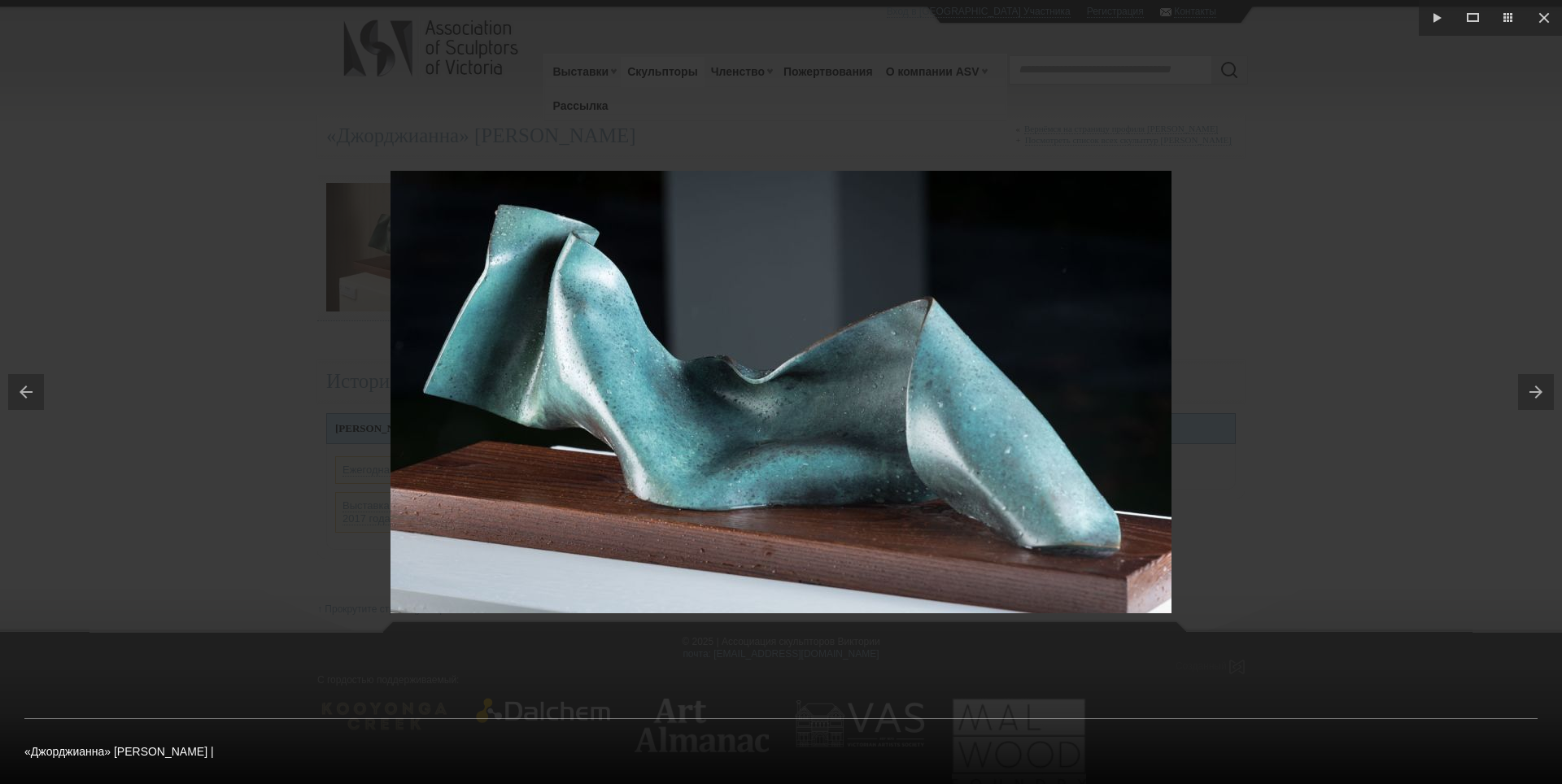
click at [468, 596] on img at bounding box center [781, 392] width 781 height 443
click at [1524, 392] on button at bounding box center [1540, 392] width 44 height 81
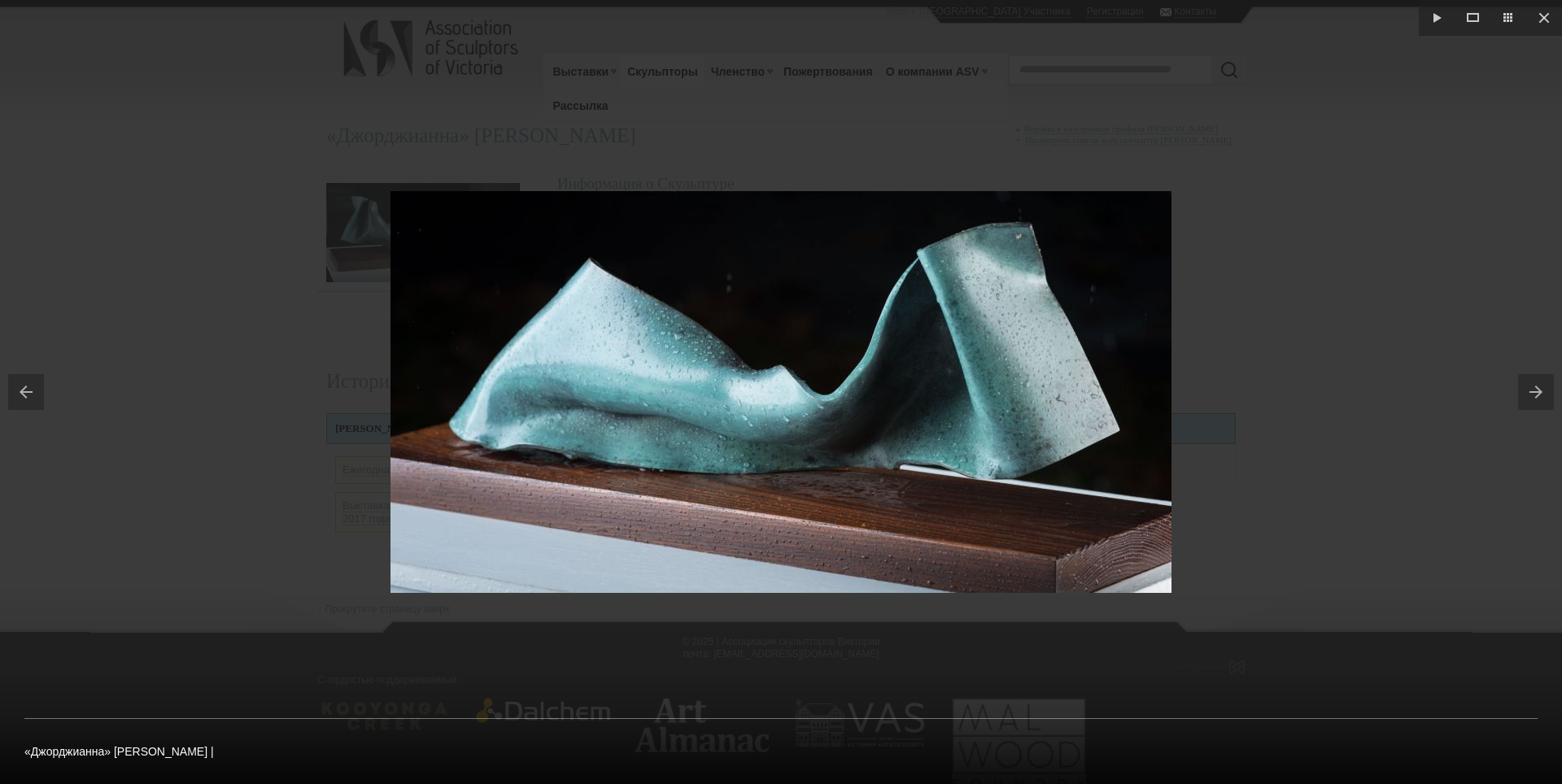
click at [1524, 392] on button at bounding box center [1540, 392] width 44 height 81
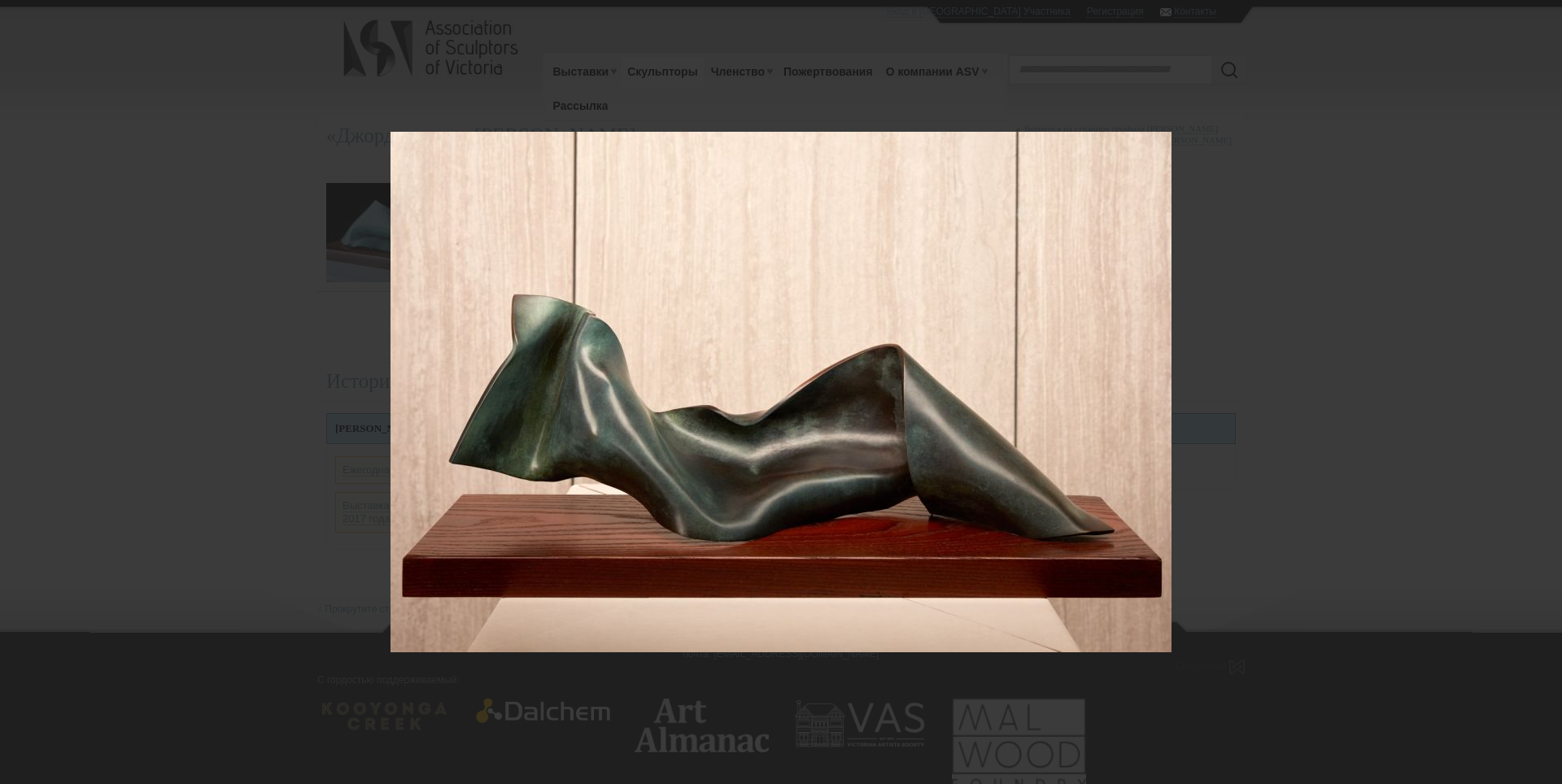
click at [1524, 392] on button at bounding box center [1540, 392] width 44 height 81
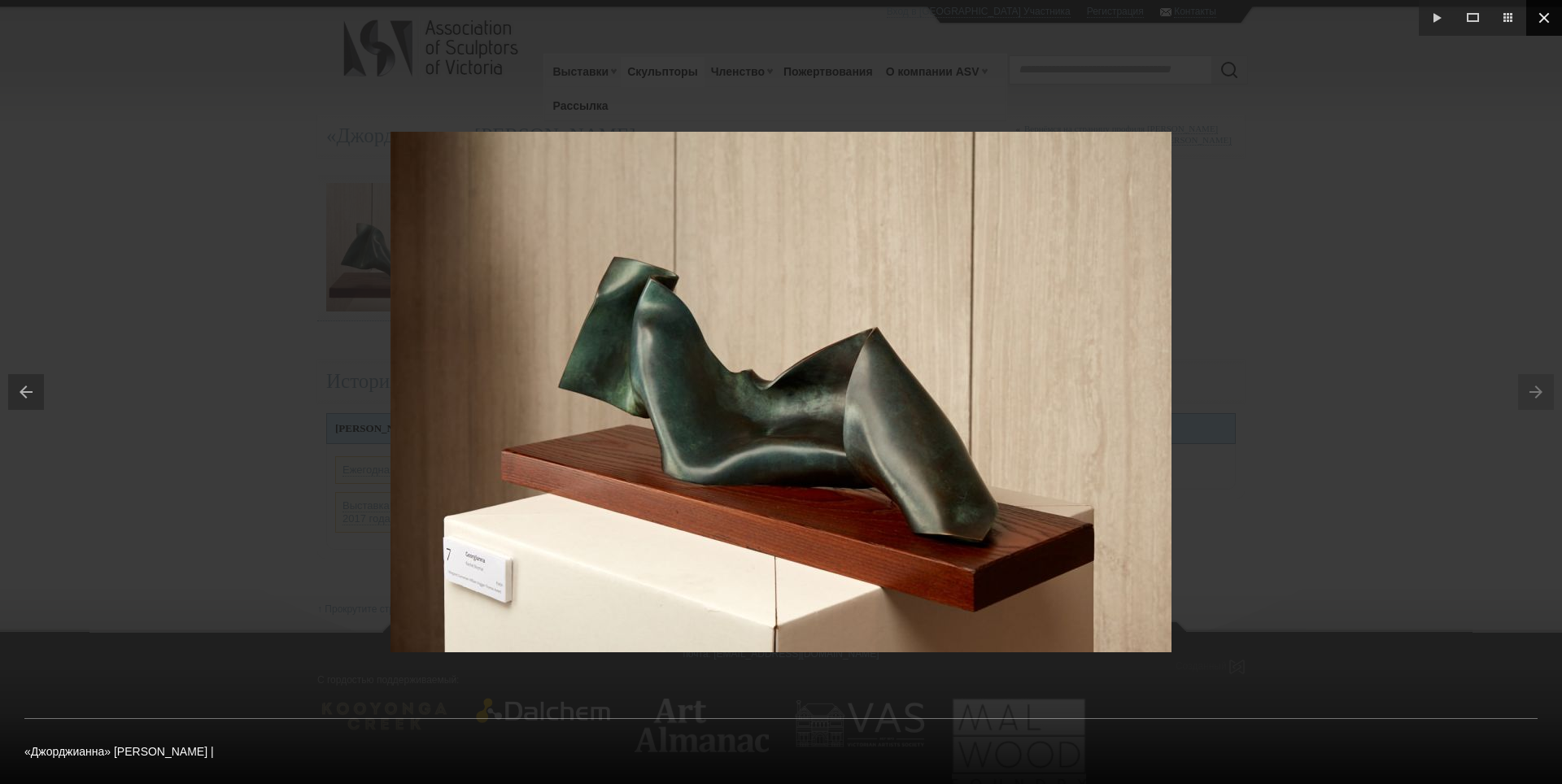
click at [1544, 16] on button at bounding box center [1544, 17] width 36 height 36
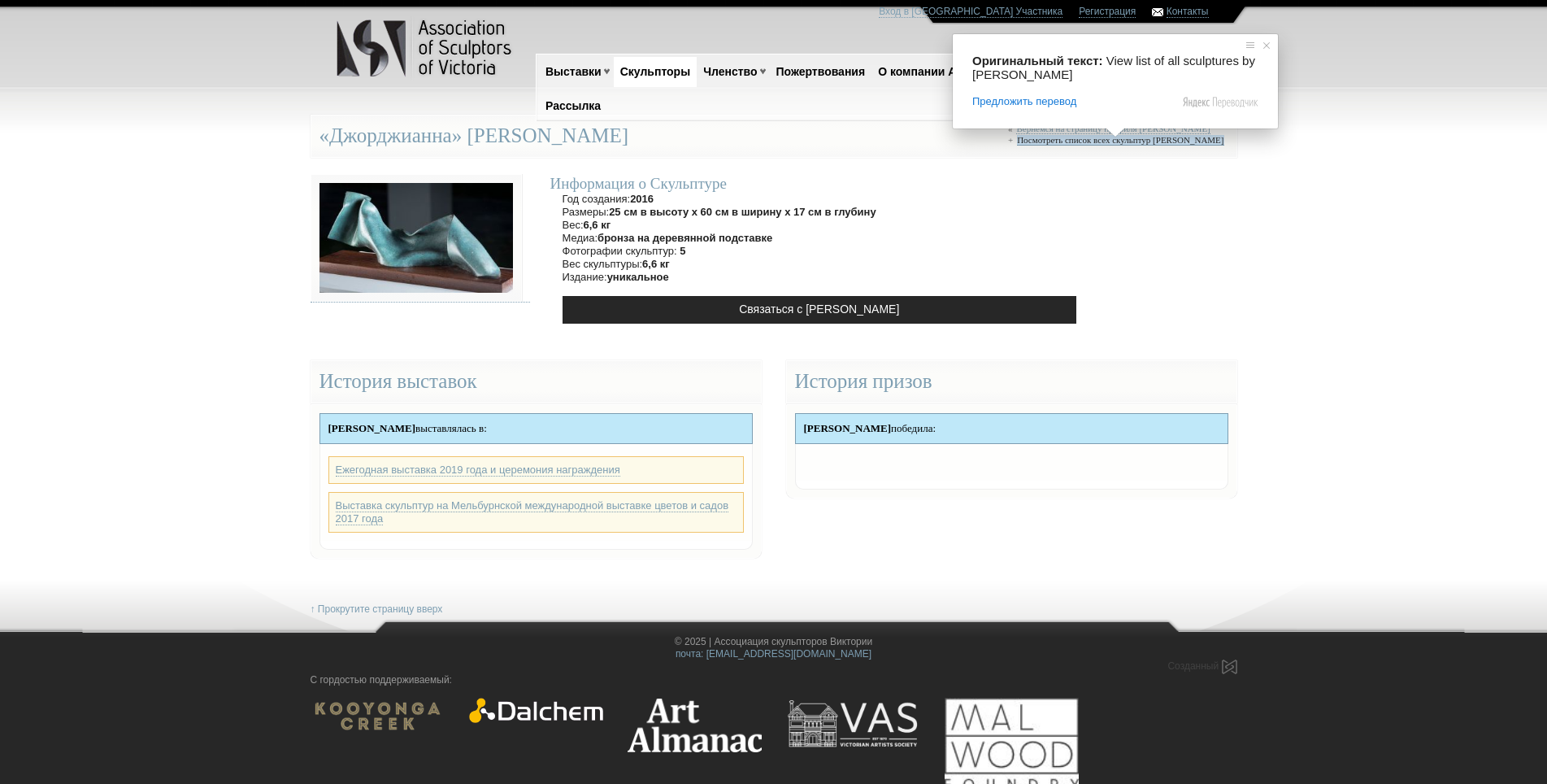
click at [1093, 140] on ya-tr-span "Посмотреть список всех скульптур [PERSON_NAME]" at bounding box center [1121, 140] width 206 height 10
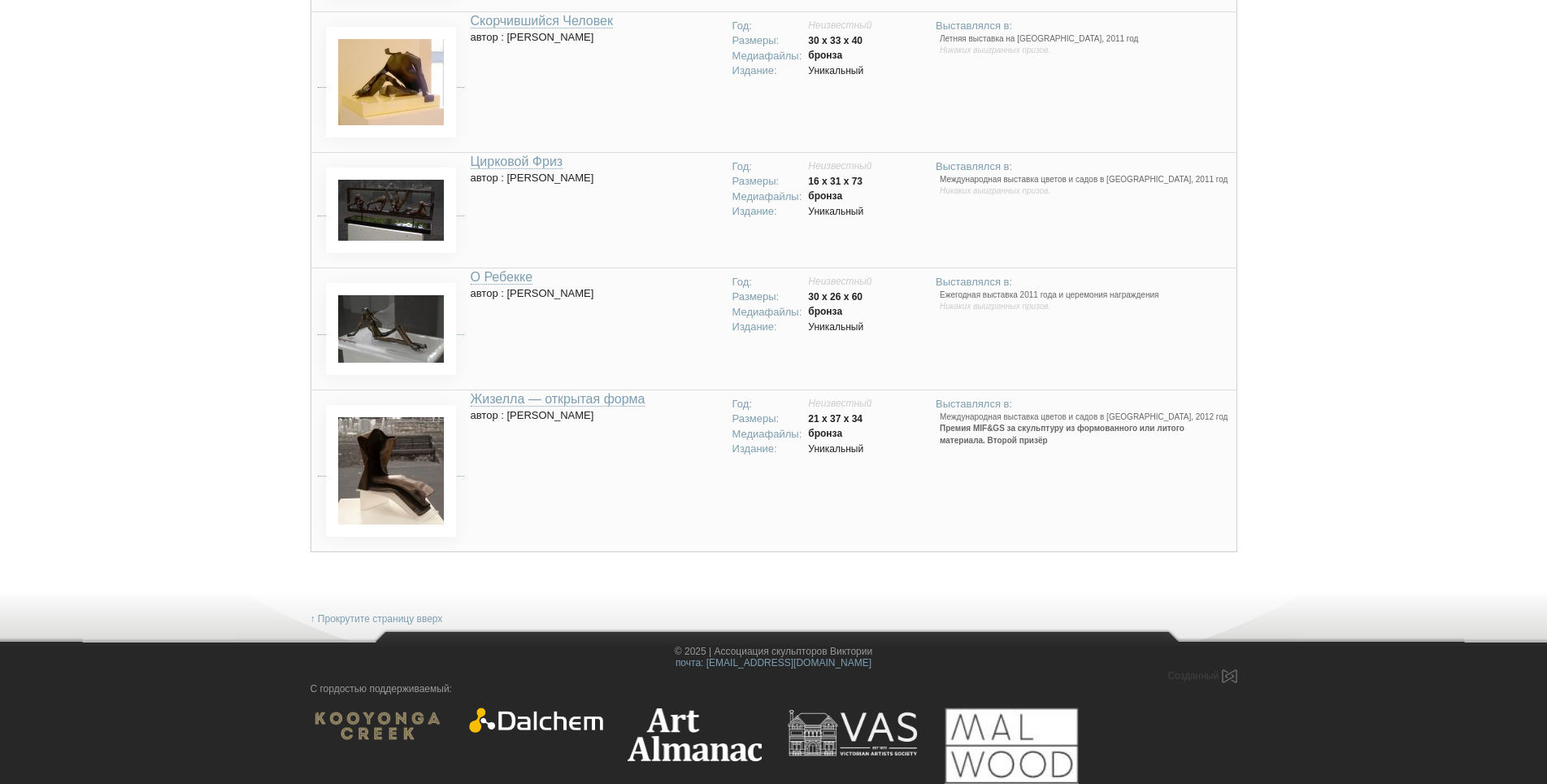
scroll to position [5228, 0]
